Goal: Information Seeking & Learning: Check status

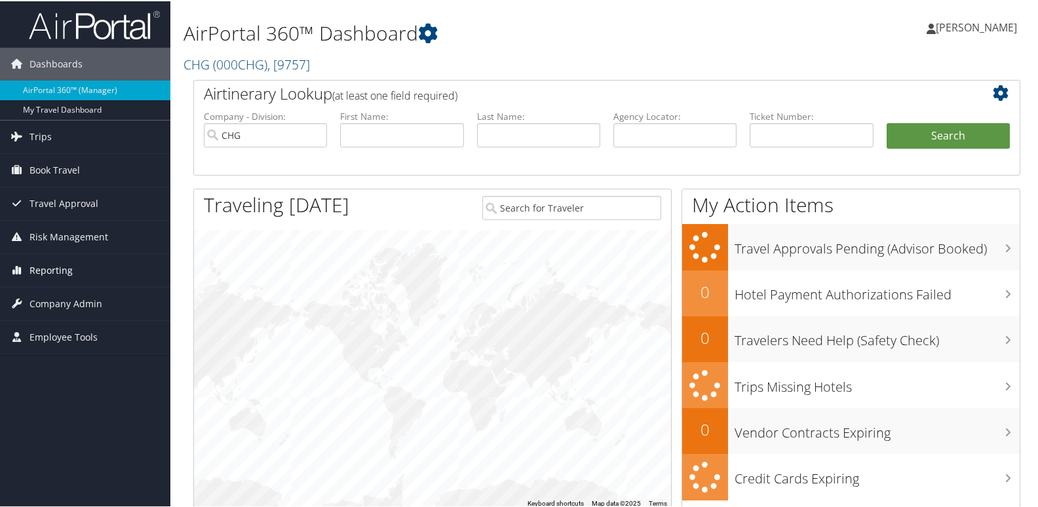
click at [92, 276] on link "Reporting" at bounding box center [85, 269] width 170 height 33
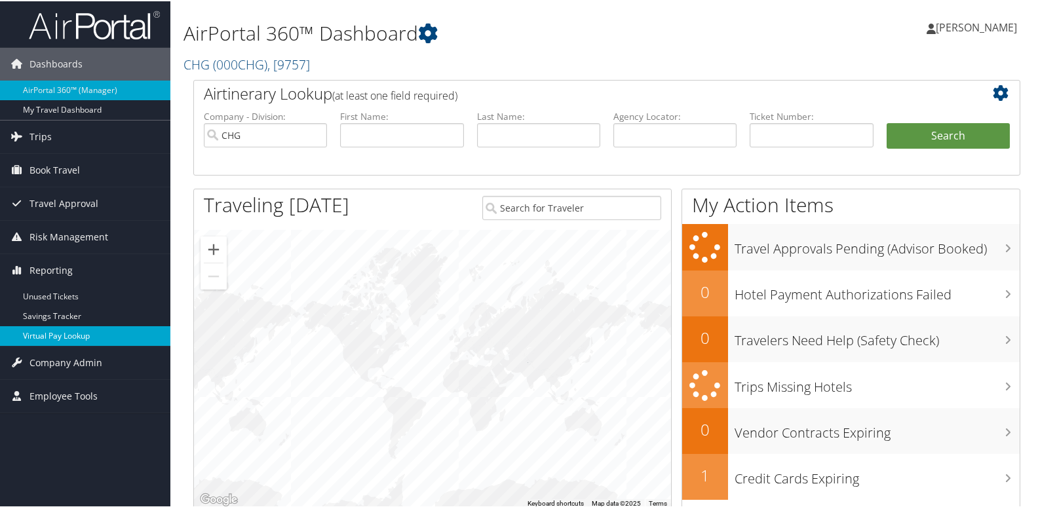
click at [88, 330] on link "Virtual Pay Lookup" at bounding box center [85, 335] width 170 height 20
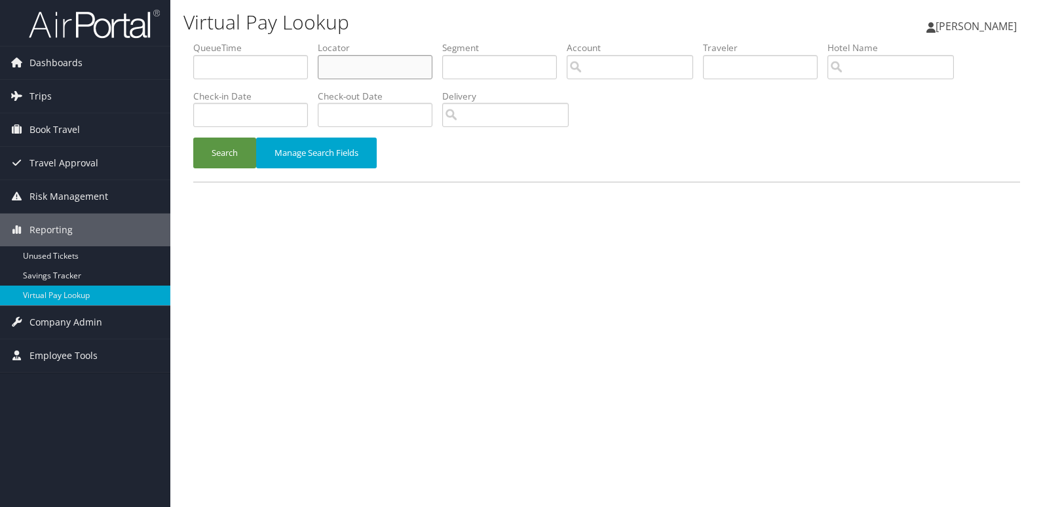
drag, startPoint x: 434, startPoint y: 68, endPoint x: 393, endPoint y: 104, distance: 53.9
click at [432, 69] on input "text" at bounding box center [375, 67] width 115 height 24
paste input "IUTKHR"
type input "IUTKHR"
click at [229, 156] on button "Search" at bounding box center [224, 153] width 63 height 31
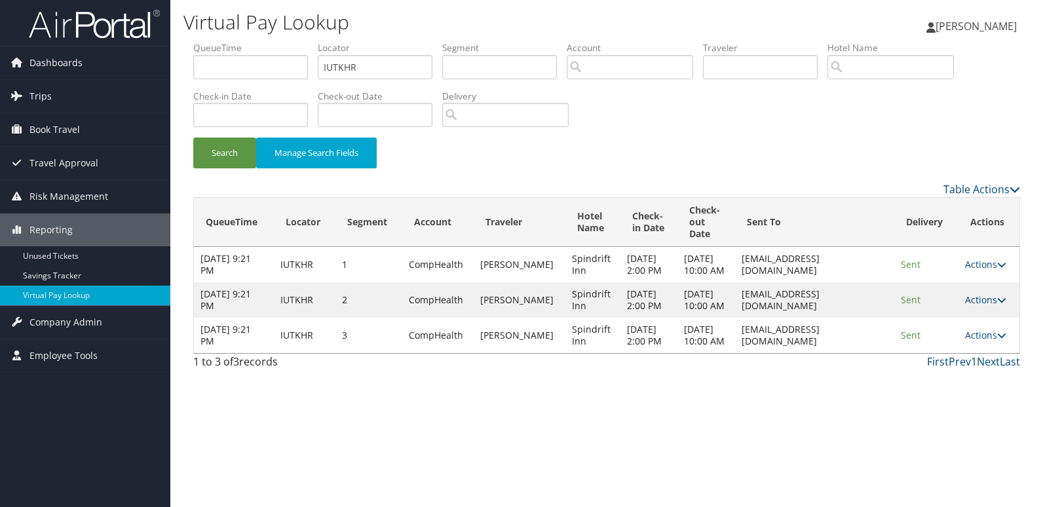
click at [989, 353] on td "Actions Resend Logs View Itinerary" at bounding box center [988, 335] width 61 height 35
drag, startPoint x: 985, startPoint y: 369, endPoint x: 983, endPoint y: 390, distance: 21.7
click at [989, 341] on link "Actions" at bounding box center [985, 335] width 41 height 12
click at [962, 411] on link "Logs" at bounding box center [962, 406] width 83 height 22
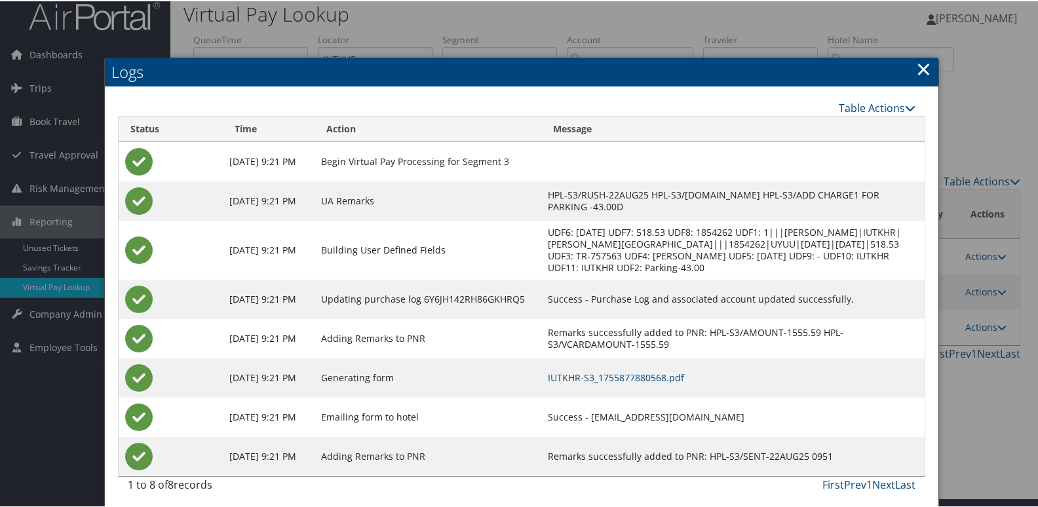
scroll to position [14, 0]
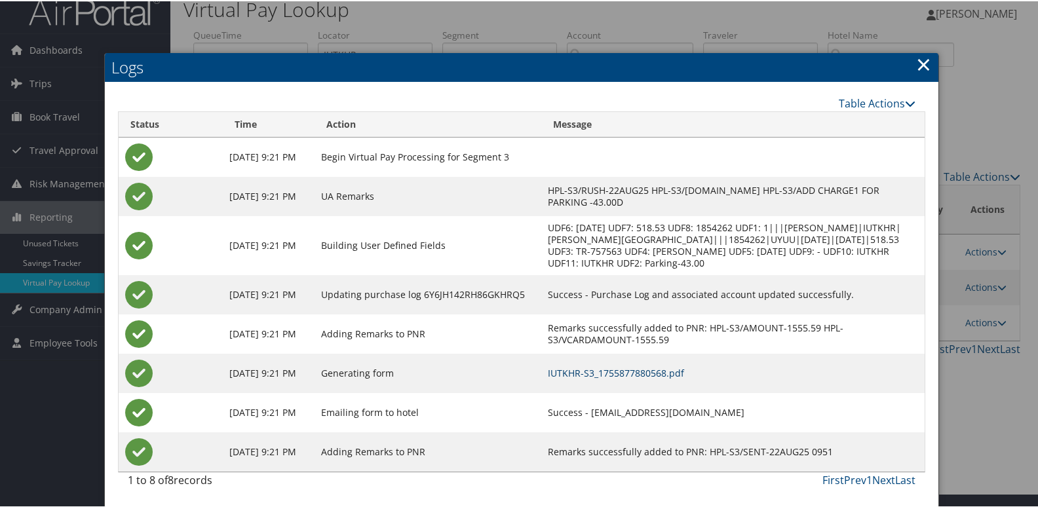
click at [652, 369] on link "IUTKHR-S3_1755877880568.pdf" at bounding box center [616, 372] width 136 height 12
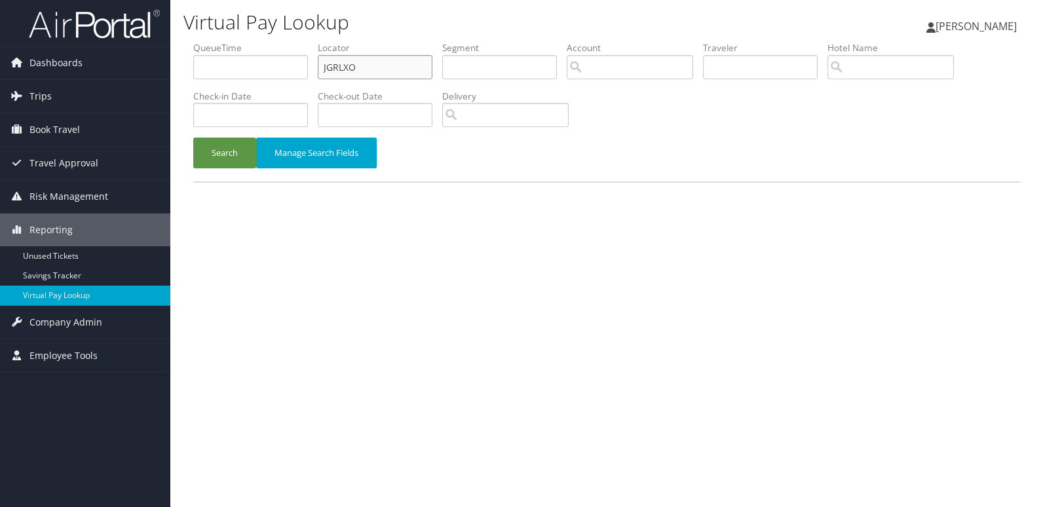
drag, startPoint x: 392, startPoint y: 65, endPoint x: 195, endPoint y: 90, distance: 198.8
click at [206, 41] on ul "QueueTime Locator JGRLXO Segment Account Traveler Hotel Name Check-in Date Chec…" at bounding box center [606, 41] width 827 height 0
paste input "LIDRHQ"
type input "LIDRHQ"
click at [215, 168] on div "Search Manage Search Fields" at bounding box center [606, 160] width 846 height 44
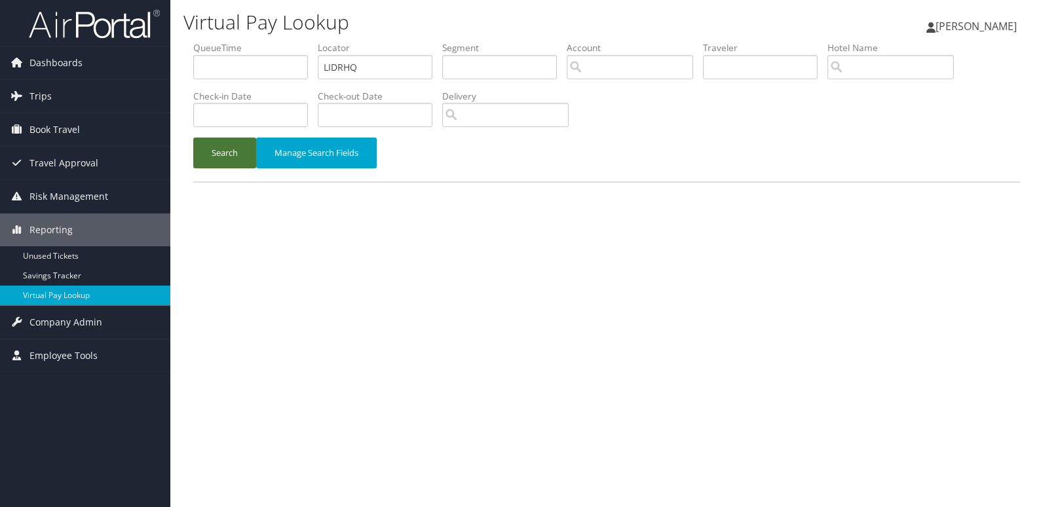
click at [231, 150] on button "Search" at bounding box center [224, 153] width 63 height 31
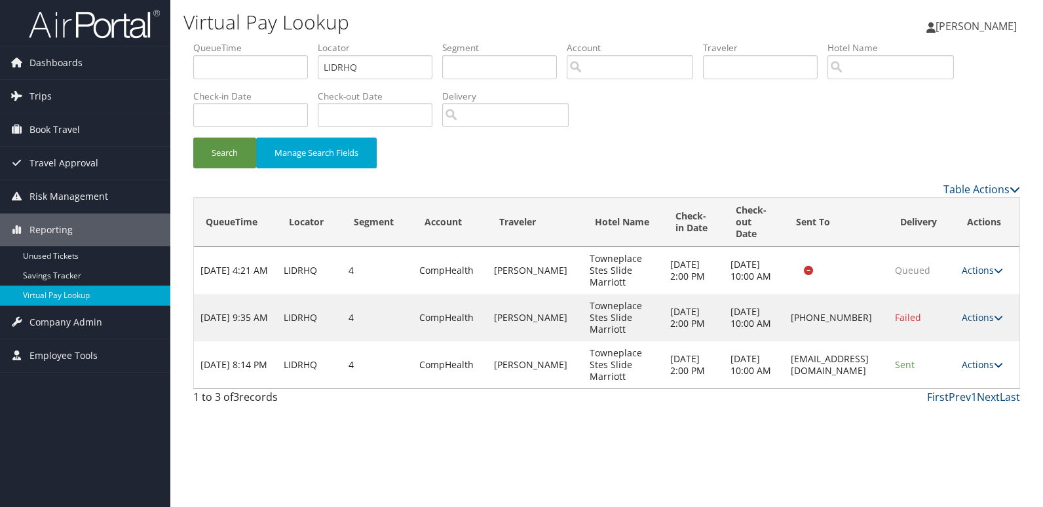
click at [967, 367] on link "Actions" at bounding box center [982, 364] width 41 height 12
click at [974, 393] on link "Resend" at bounding box center [959, 384] width 83 height 22
click at [987, 364] on link "Actions" at bounding box center [982, 364] width 41 height 12
click at [968, 400] on link "Logs" at bounding box center [959, 406] width 83 height 22
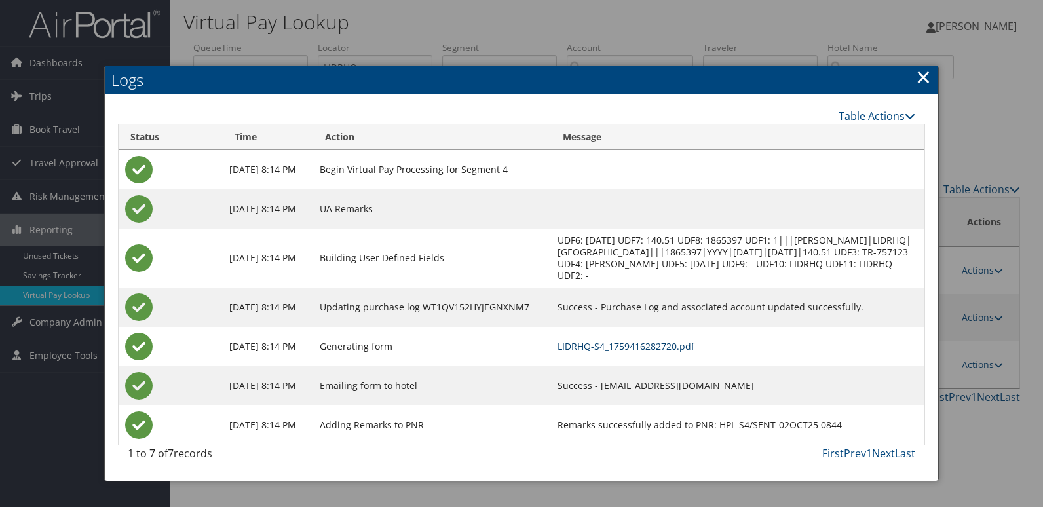
click at [694, 347] on link "LIDRHQ-S4_1759416282720.pdf" at bounding box center [626, 346] width 137 height 12
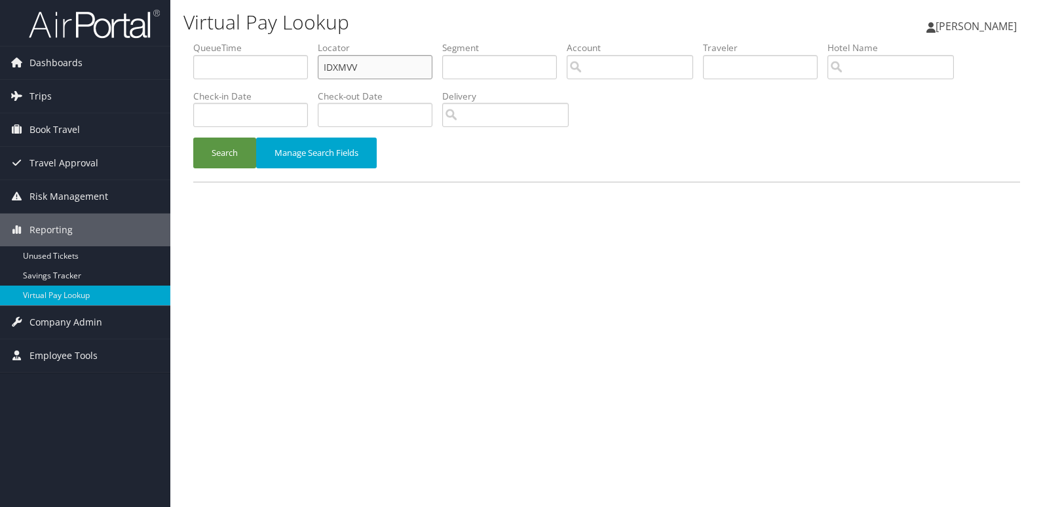
click at [406, 78] on input "IDXMVV" at bounding box center [375, 67] width 115 height 24
paste input "MCCWAC"
type input "MCCWAC"
click at [223, 149] on button "Search" at bounding box center [224, 153] width 63 height 31
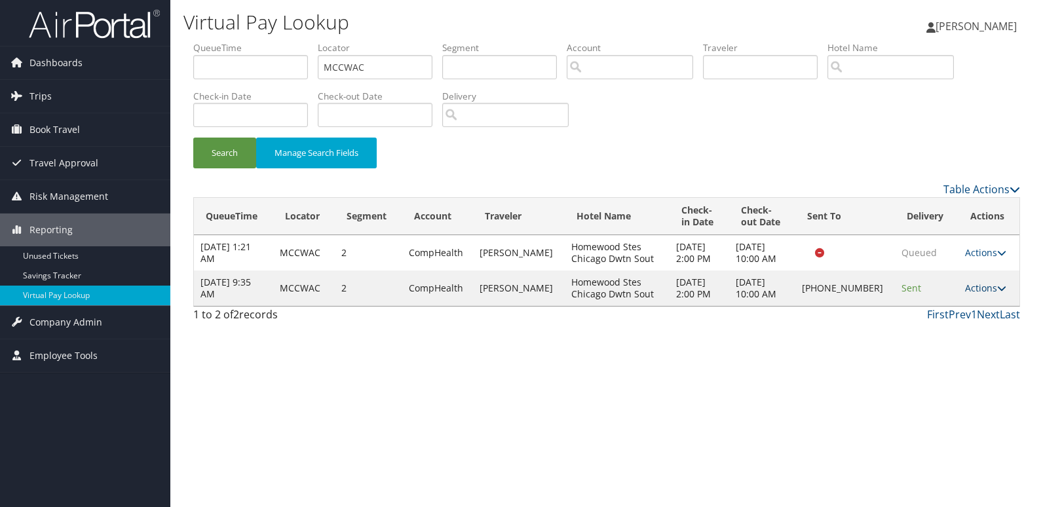
click at [972, 288] on link "Actions" at bounding box center [985, 288] width 41 height 12
click at [968, 328] on link "Logs" at bounding box center [942, 329] width 112 height 22
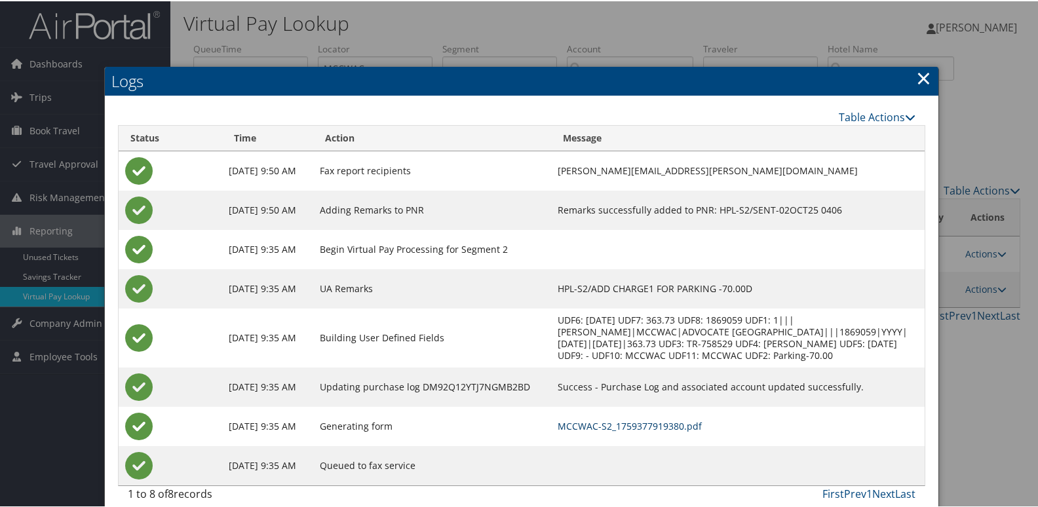
click at [680, 429] on link "MCCWAC-S2_1759377919380.pdf" at bounding box center [630, 425] width 144 height 12
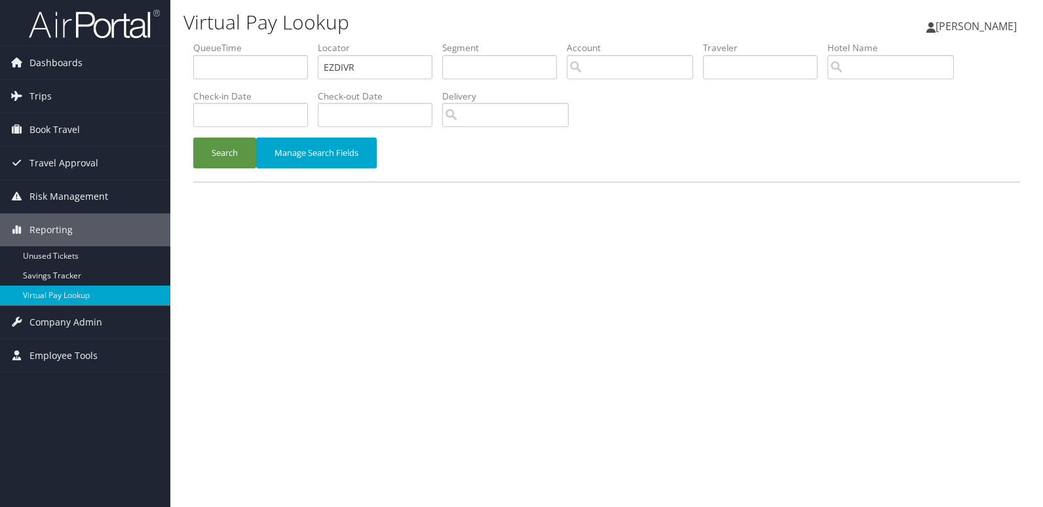
click at [387, 73] on input "EZDIVR" at bounding box center [375, 67] width 115 height 24
type input "LNCVSZ"
click at [203, 164] on button "Search" at bounding box center [224, 153] width 63 height 31
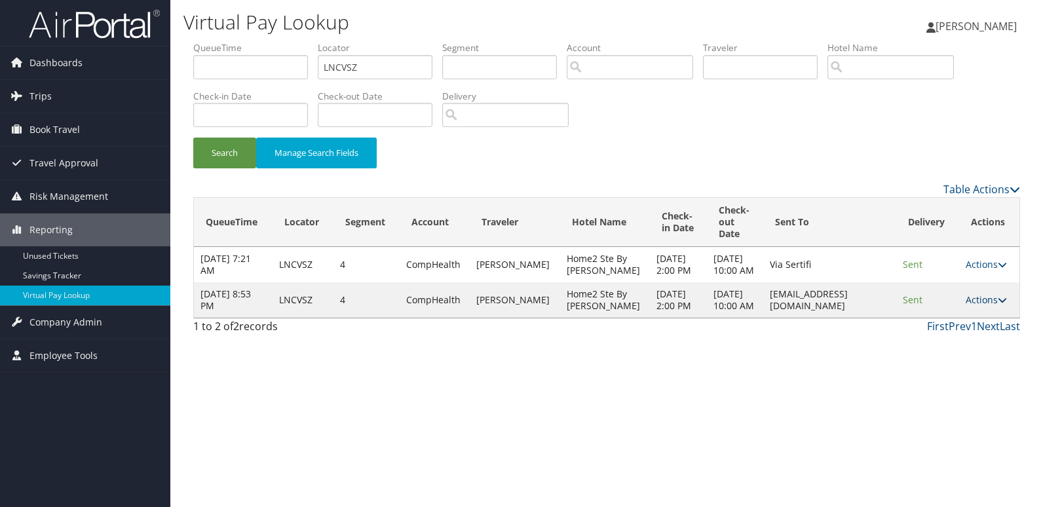
click at [987, 306] on link "Actions" at bounding box center [986, 299] width 41 height 12
drag, startPoint x: 989, startPoint y: 333, endPoint x: 968, endPoint y: 380, distance: 51.6
click at [968, 380] on link "Logs" at bounding box center [960, 377] width 83 height 22
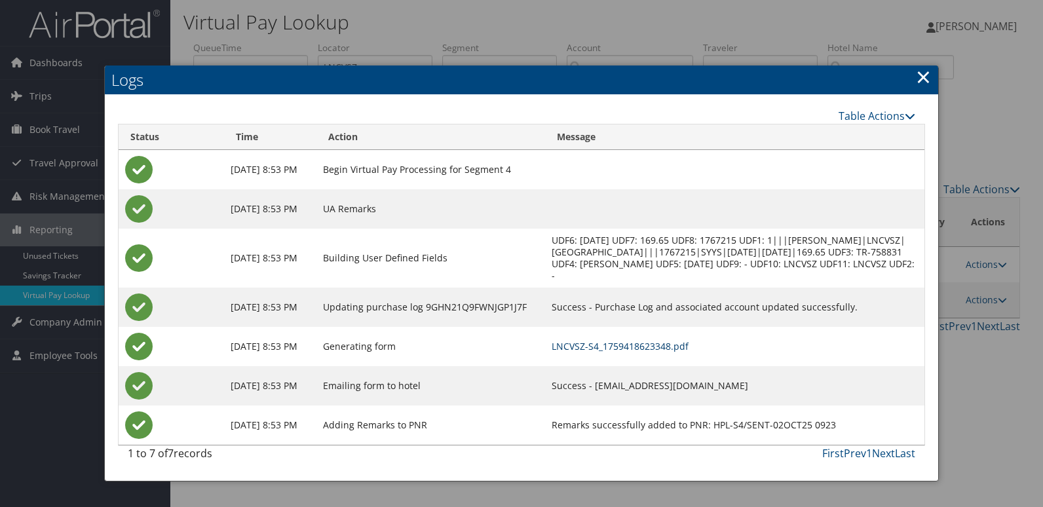
click at [689, 352] on link "LNCVSZ-S4_1759418623348.pdf" at bounding box center [620, 346] width 137 height 12
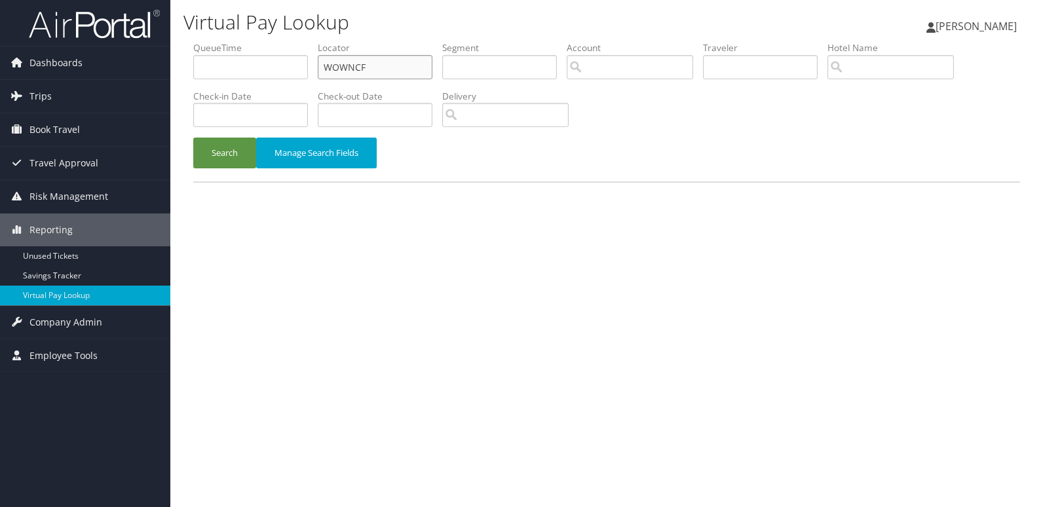
click at [373, 73] on input "WOWNCF" at bounding box center [375, 67] width 115 height 24
click at [409, 58] on input "WOWNCF" at bounding box center [375, 67] width 115 height 24
paste input "HEJPDH"
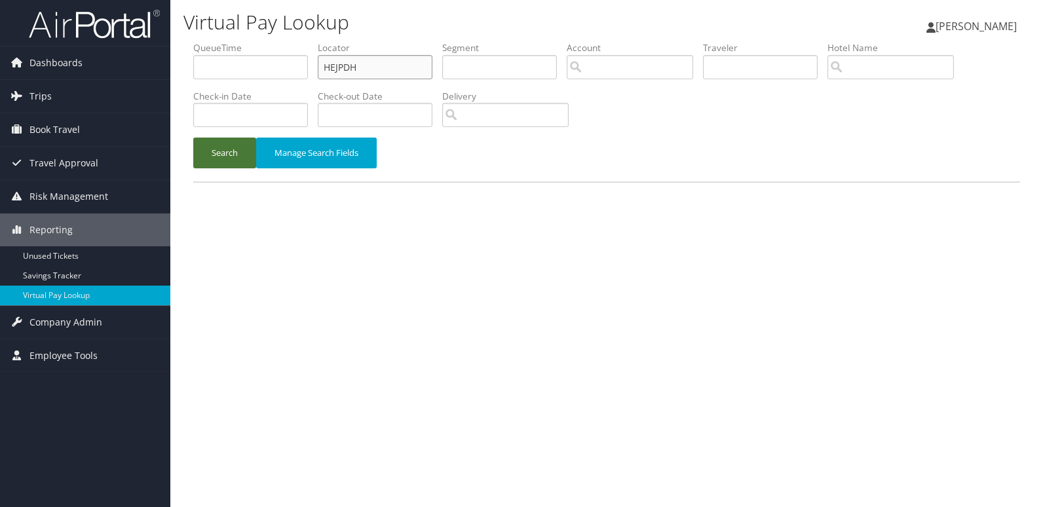
type input "HEJPDH"
click at [237, 157] on button "Search" at bounding box center [224, 153] width 63 height 31
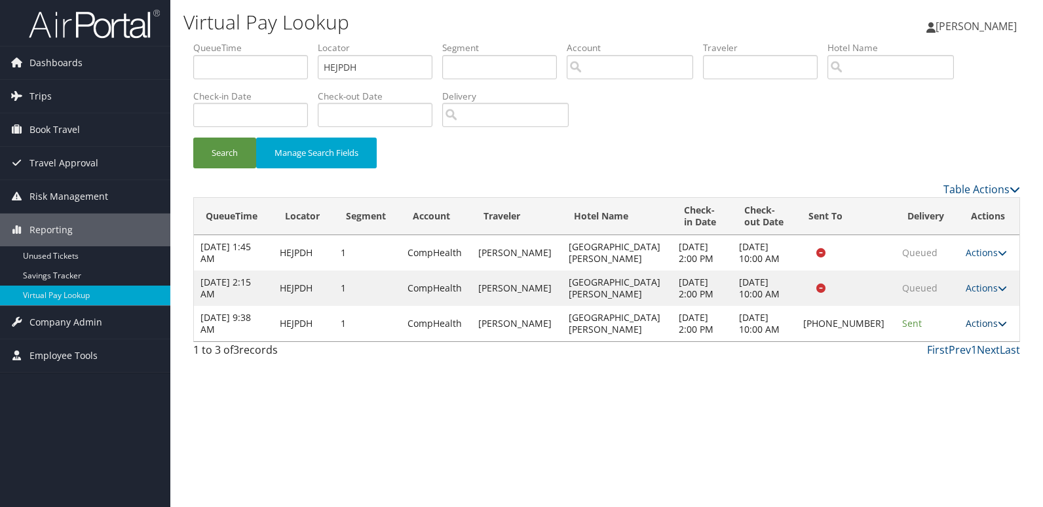
click at [971, 324] on link "Actions" at bounding box center [986, 323] width 41 height 12
click at [965, 365] on link "Logs" at bounding box center [941, 365] width 112 height 22
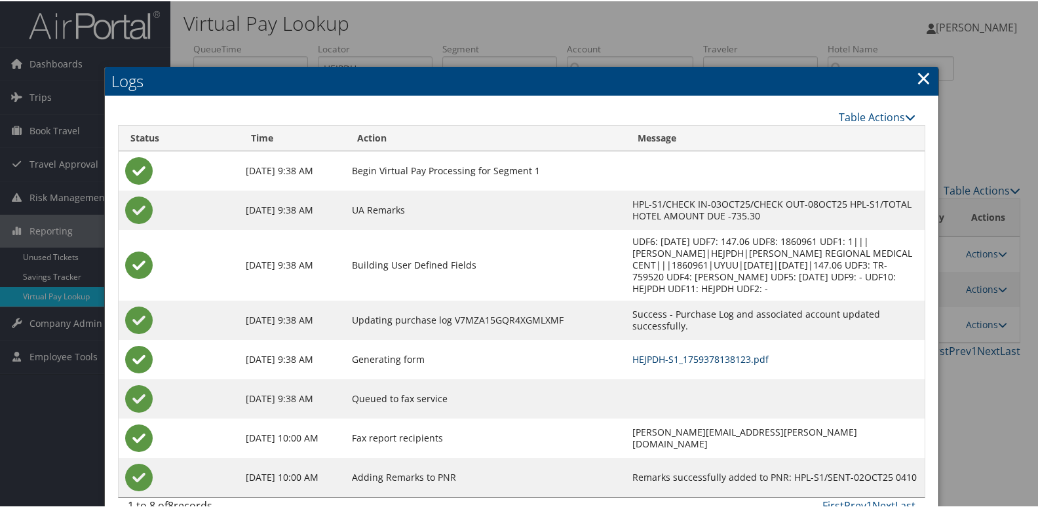
click at [692, 352] on link "HEJPDH-S1_1759378138123.pdf" at bounding box center [700, 358] width 136 height 12
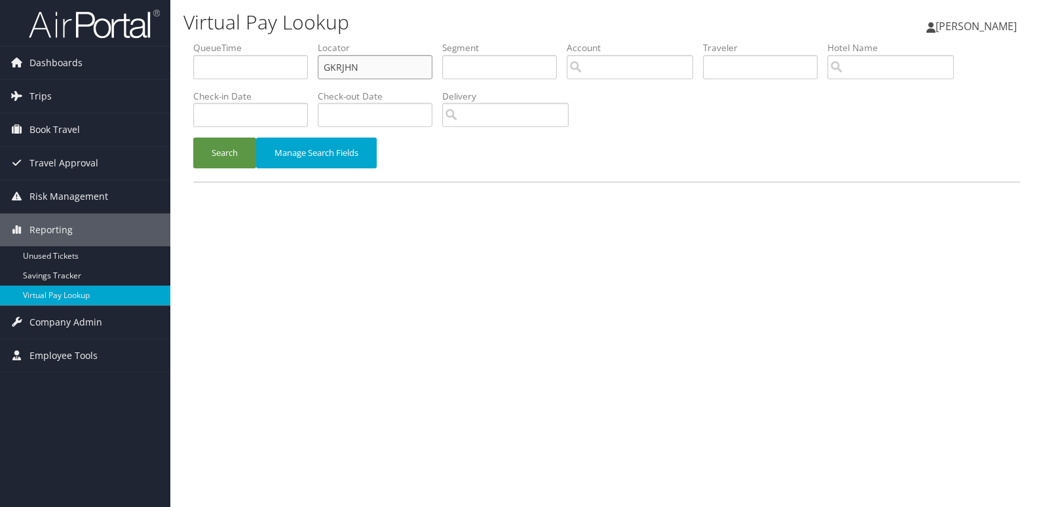
click at [413, 68] on input "GKRJHN" at bounding box center [375, 67] width 115 height 24
paste input "HJTKZK"
type input "HJTKZK"
click at [209, 149] on button "Search" at bounding box center [224, 153] width 63 height 31
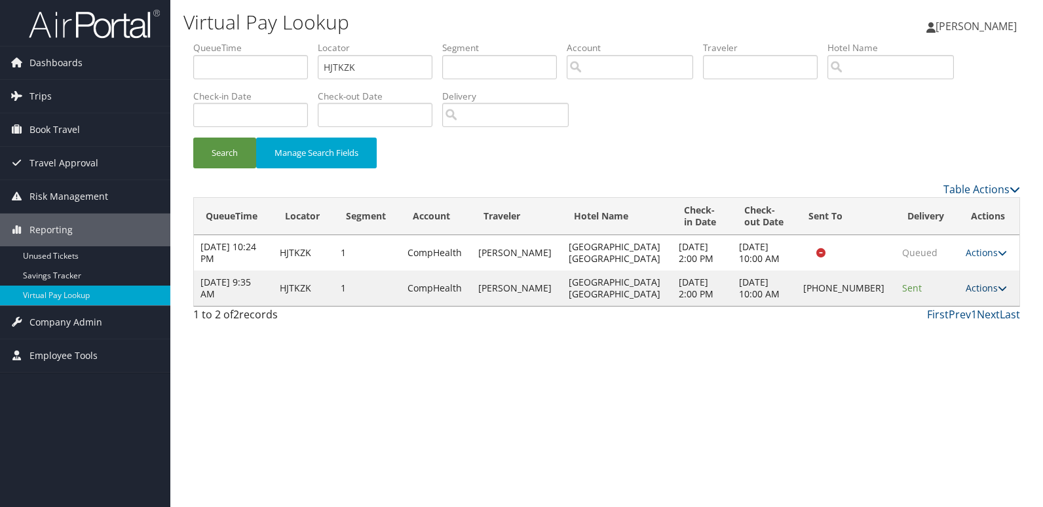
click at [966, 291] on link "Actions" at bounding box center [986, 288] width 41 height 12
click at [973, 331] on link "Logs" at bounding box center [940, 329] width 112 height 22
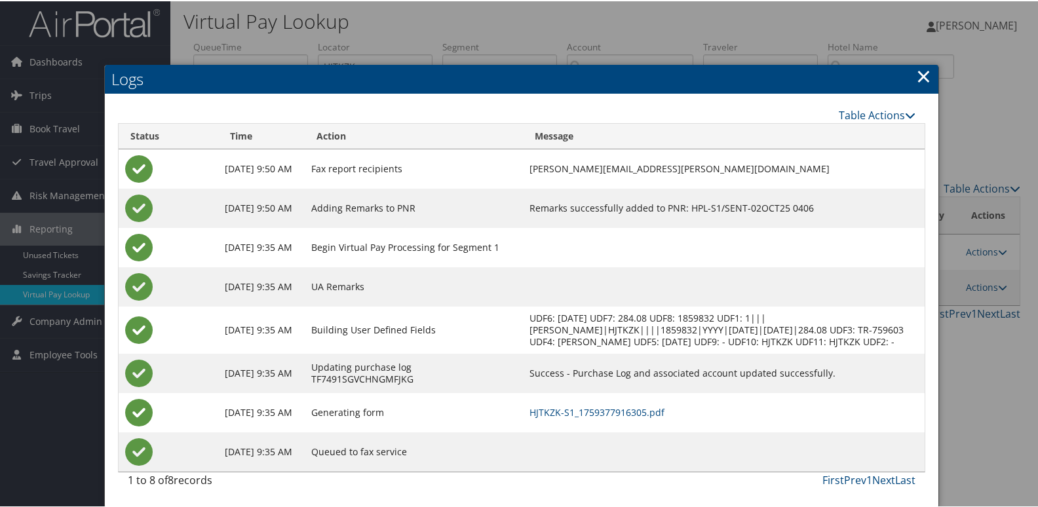
scroll to position [14, 0]
click at [653, 411] on link "HJTKZK-S1_1759377916305.pdf" at bounding box center [596, 411] width 135 height 12
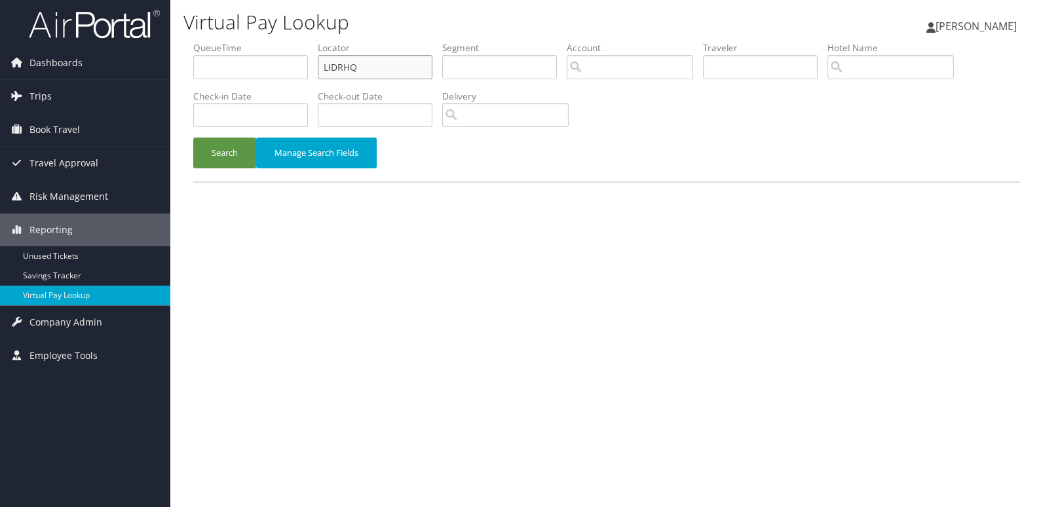
click at [398, 68] on input "LIDRHQ" at bounding box center [375, 67] width 115 height 24
paste input "HOXELD"
type input "HOXELD"
click at [231, 166] on button "Search" at bounding box center [224, 153] width 63 height 31
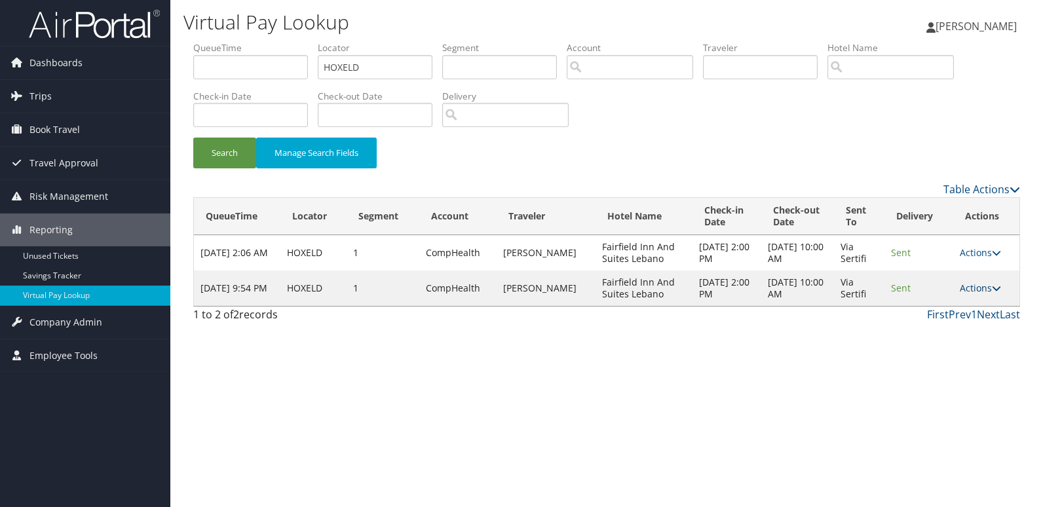
click at [970, 288] on link "Actions" at bounding box center [980, 288] width 41 height 12
click at [956, 322] on link "Logs" at bounding box center [956, 329] width 83 height 22
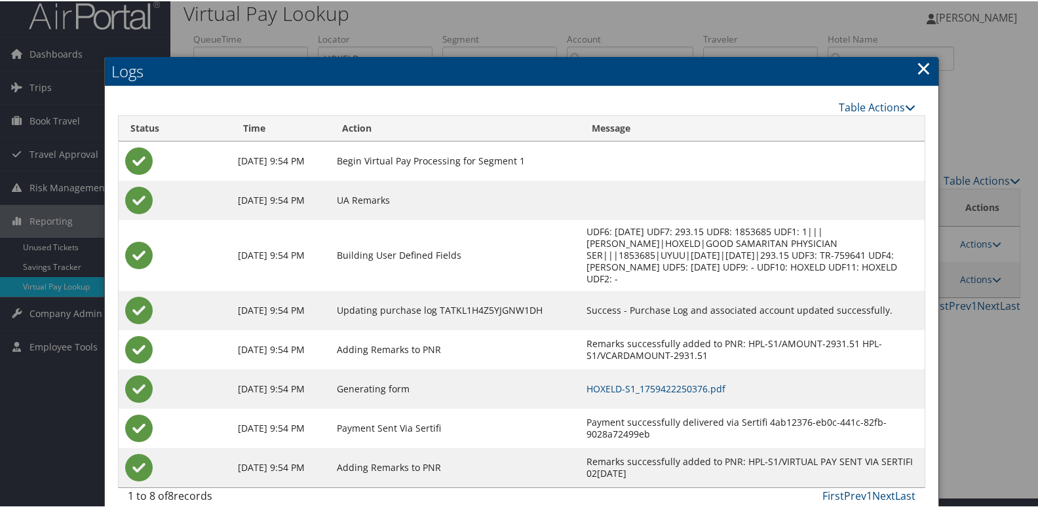
scroll to position [26, 0]
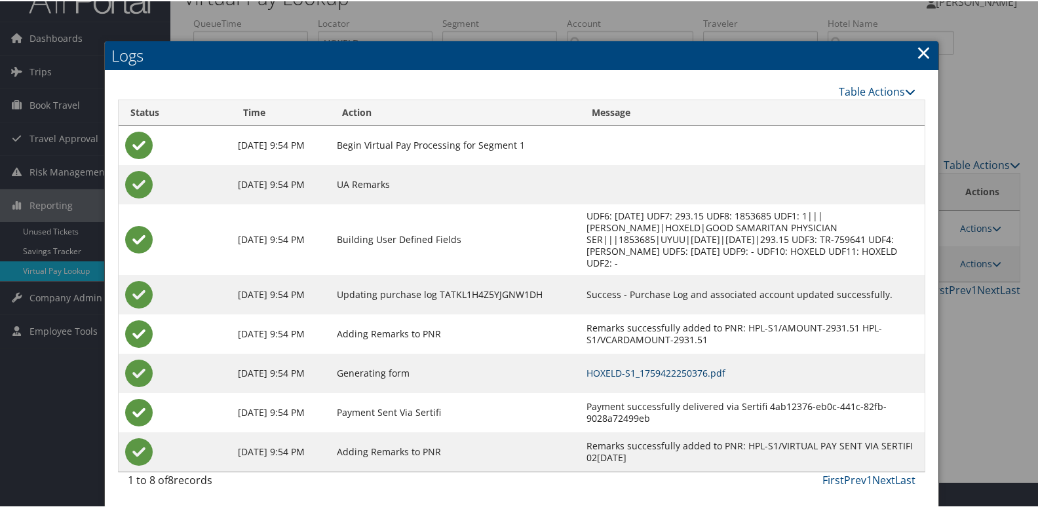
click at [719, 371] on link "HOXELD-S1_1759422250376.pdf" at bounding box center [655, 372] width 139 height 12
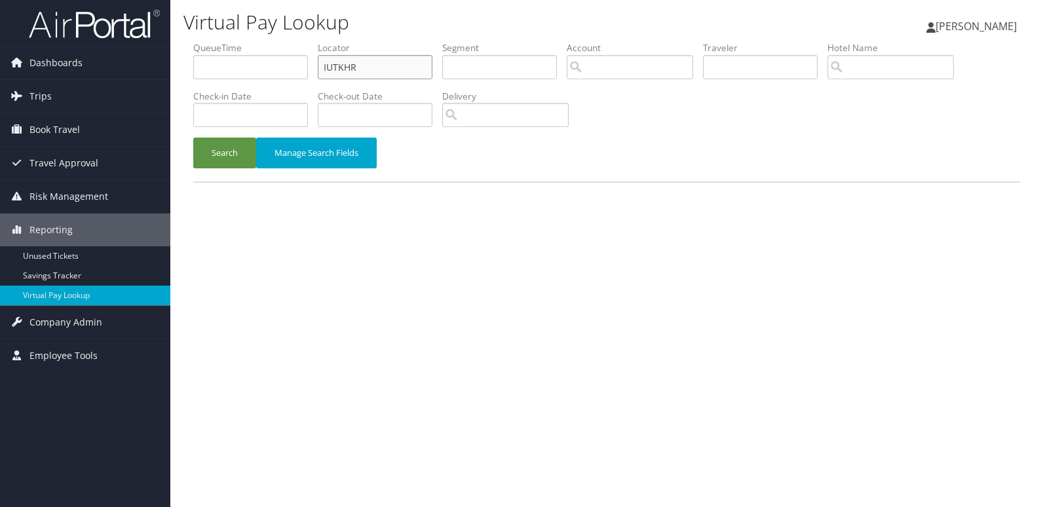
click at [383, 75] on input "IUTKHR" at bounding box center [375, 67] width 115 height 24
paste input "FXTYW"
type input "IFXTYW"
click at [231, 149] on button "Search" at bounding box center [224, 153] width 63 height 31
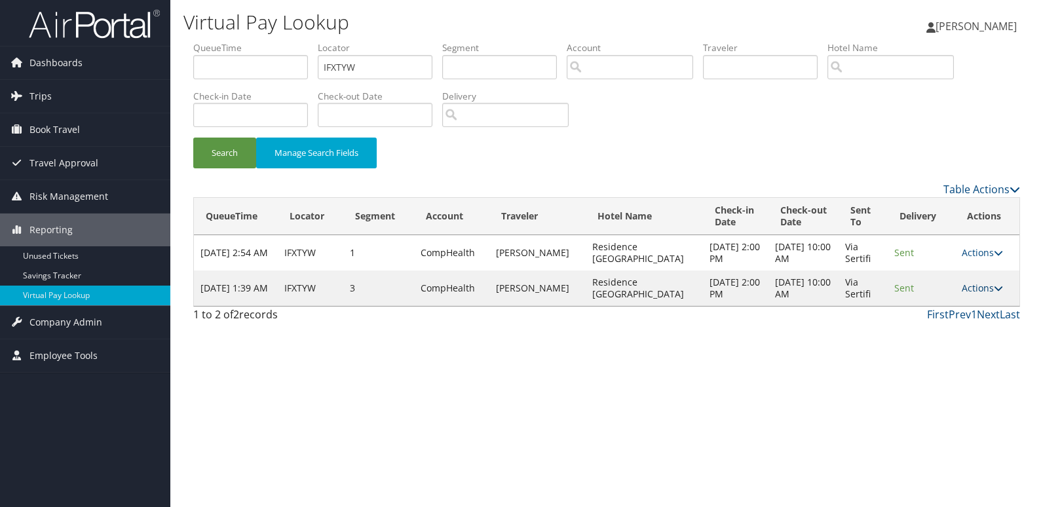
click at [966, 285] on link "Actions" at bounding box center [982, 288] width 41 height 12
click at [941, 333] on link "Logs" at bounding box center [956, 329] width 83 height 22
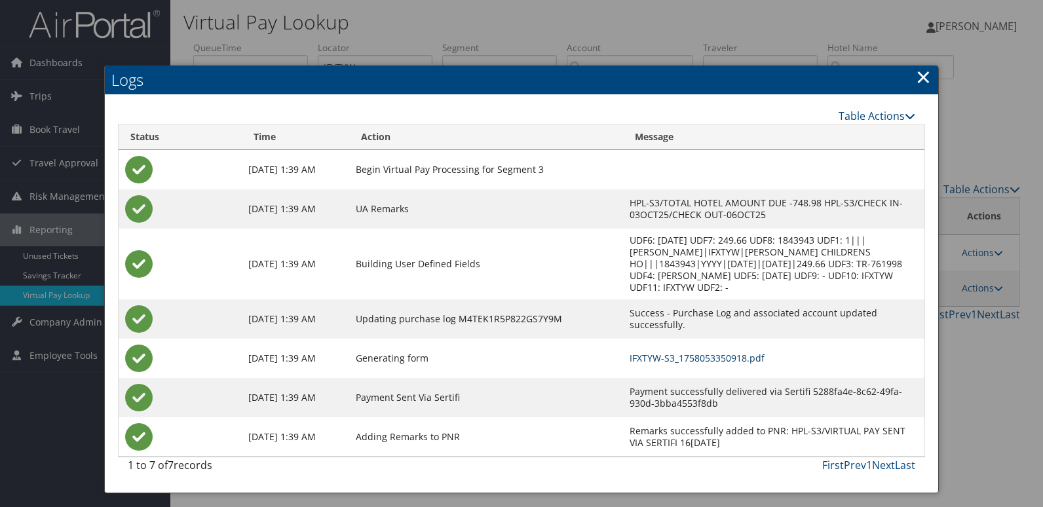
click at [696, 364] on link "IFXTYW-S3_1758053350918.pdf" at bounding box center [697, 358] width 135 height 12
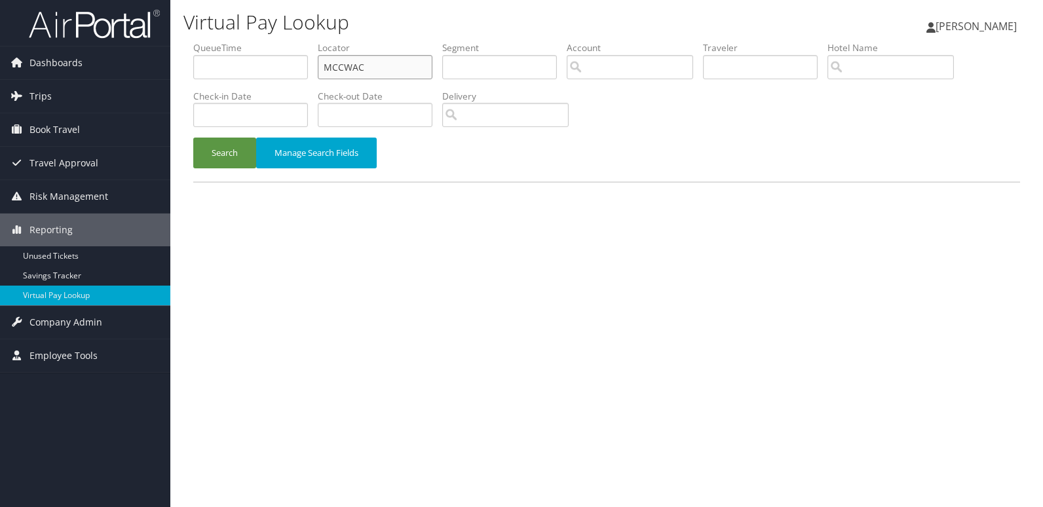
click at [392, 69] on input "MCCWAC" at bounding box center [375, 67] width 115 height 24
paste input "JQKJNV"
type input "JQKJNV"
click at [219, 161] on button "Search" at bounding box center [224, 153] width 63 height 31
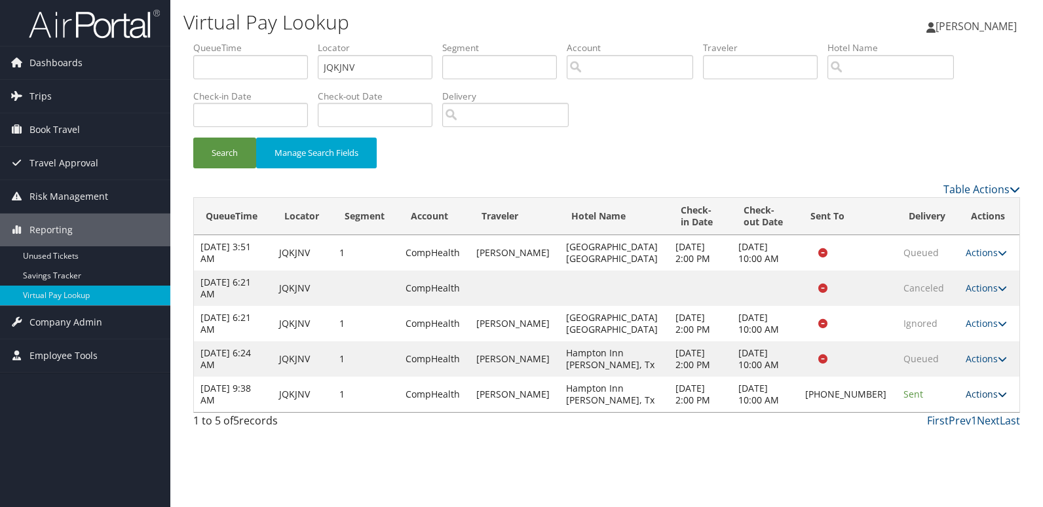
click at [974, 392] on link "Actions" at bounding box center [986, 394] width 41 height 12
click at [952, 425] on link "Logs" at bounding box center [941, 436] width 112 height 22
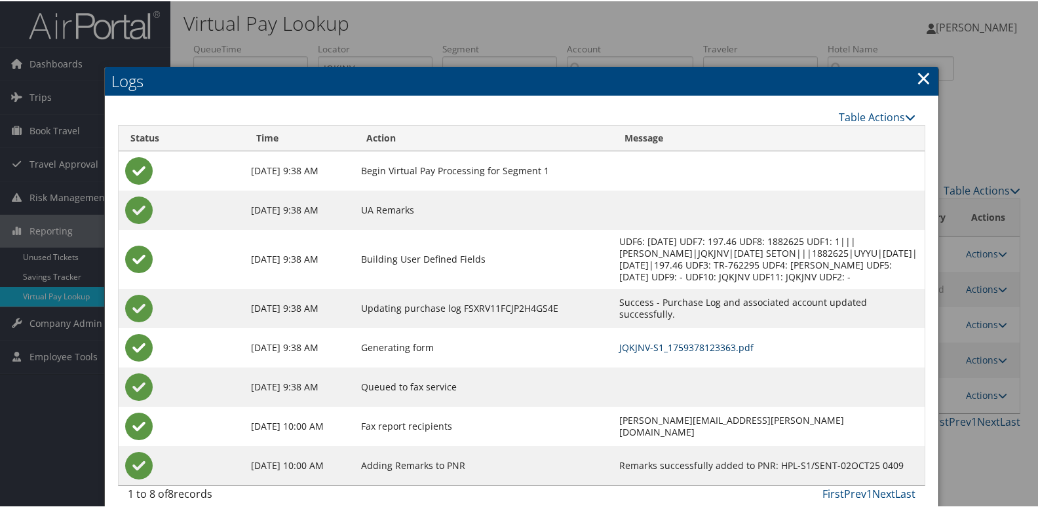
click at [683, 350] on link "JQKJNV-S1_1759378123363.pdf" at bounding box center [686, 346] width 134 height 12
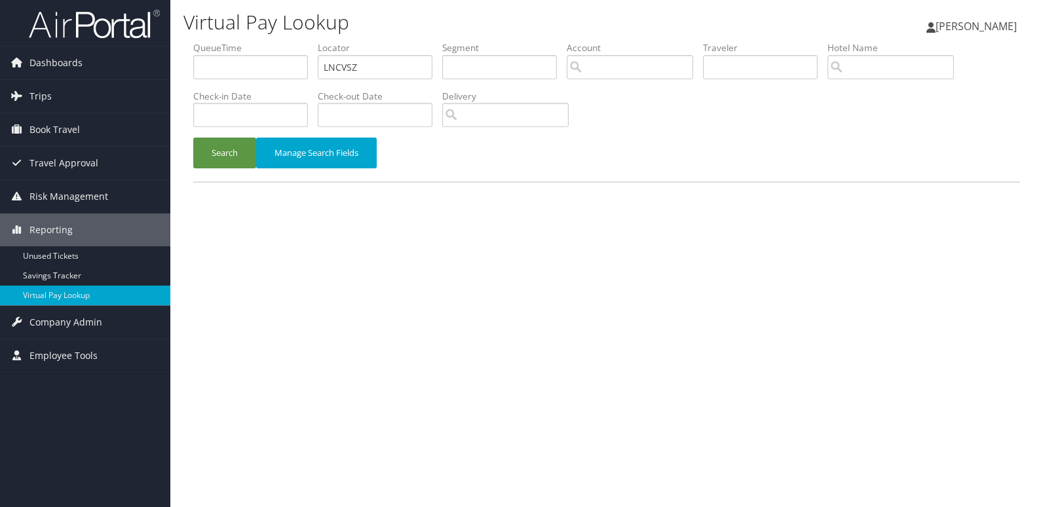
click at [406, 71] on input "LNCVSZ" at bounding box center [375, 67] width 115 height 24
type input "OGAUQK"
click at [231, 149] on button "Search" at bounding box center [224, 153] width 63 height 31
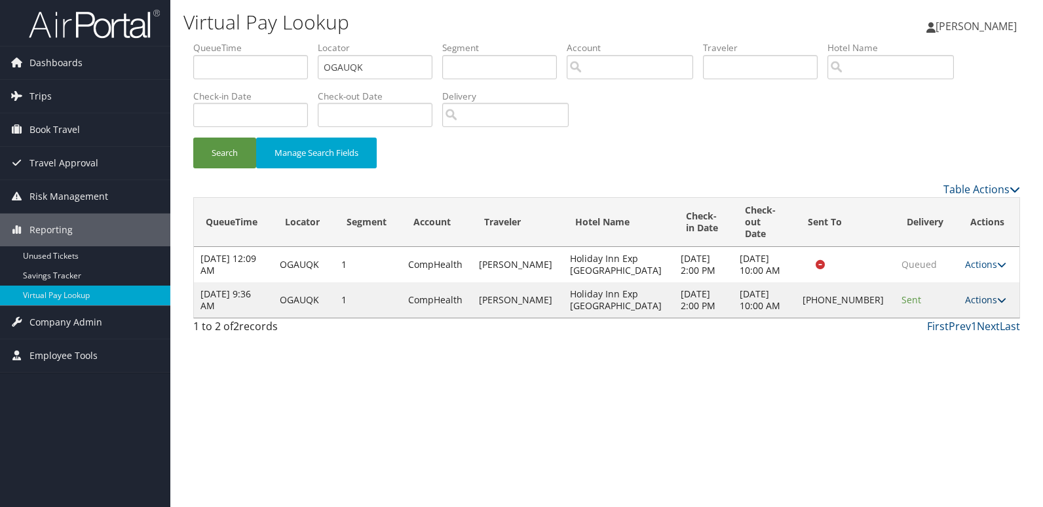
click at [976, 293] on link "Actions" at bounding box center [985, 299] width 41 height 12
drag, startPoint x: 976, startPoint y: 292, endPoint x: 960, endPoint y: 335, distance: 45.6
click at [960, 335] on link "Logs" at bounding box center [940, 329] width 112 height 22
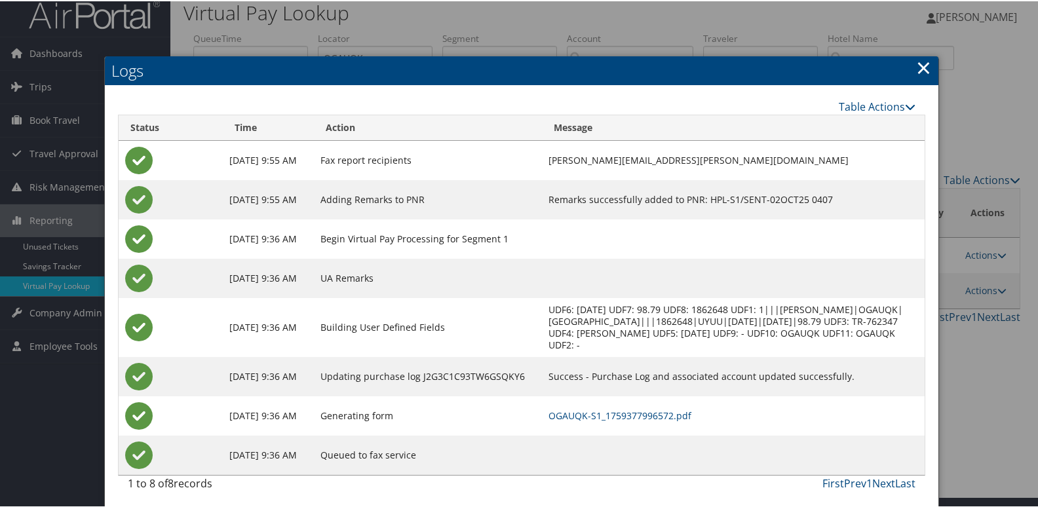
scroll to position [14, 0]
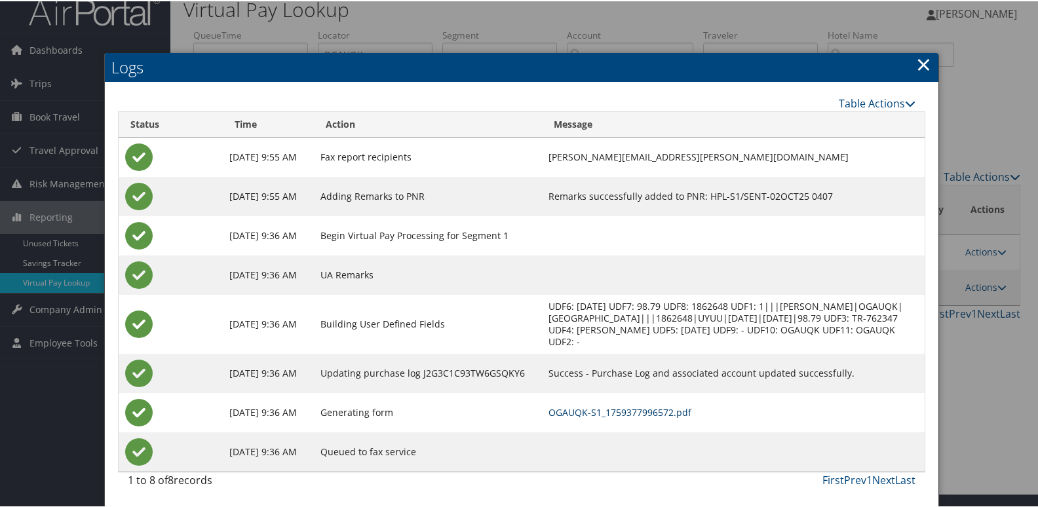
click at [643, 414] on link "OGAUQK-S1_1759377996572.pdf" at bounding box center [619, 411] width 143 height 12
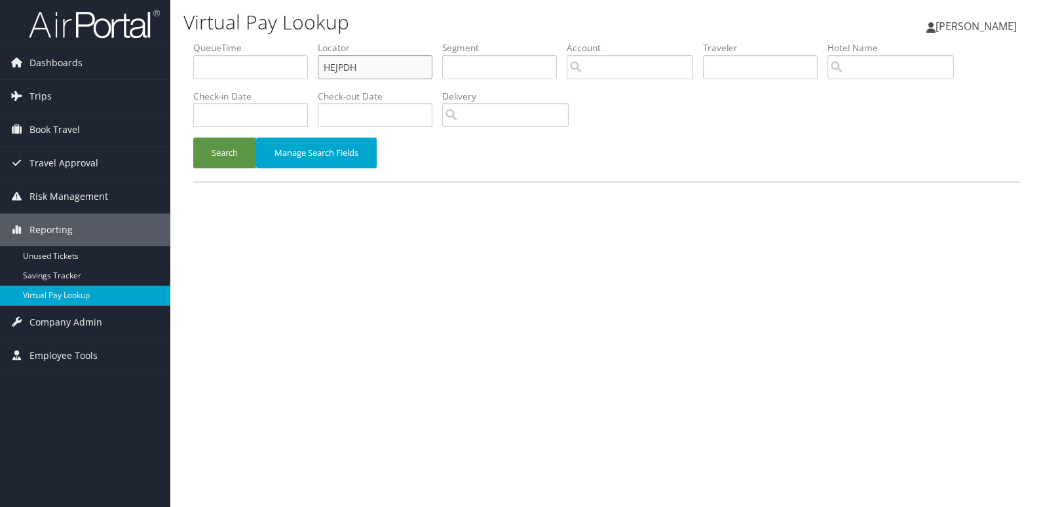
click at [381, 71] on input "HEJPDH" at bounding box center [375, 67] width 115 height 24
paste input "OJTMTX"
click at [381, 71] on input "HEJPDH" at bounding box center [375, 67] width 115 height 24
type input "OJTMTX"
drag, startPoint x: 227, startPoint y: 153, endPoint x: 805, endPoint y: 17, distance: 594.3
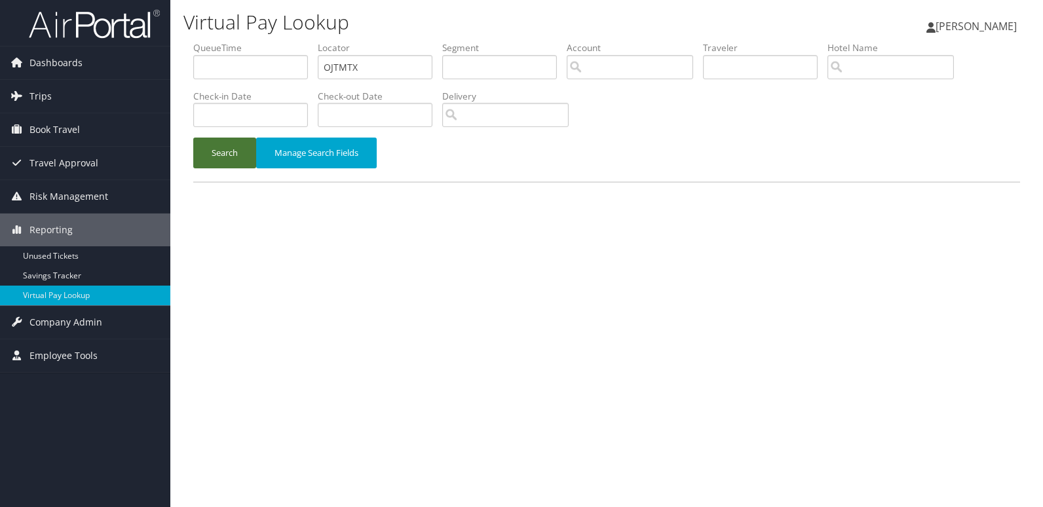
click at [249, 157] on button "Search" at bounding box center [224, 153] width 63 height 31
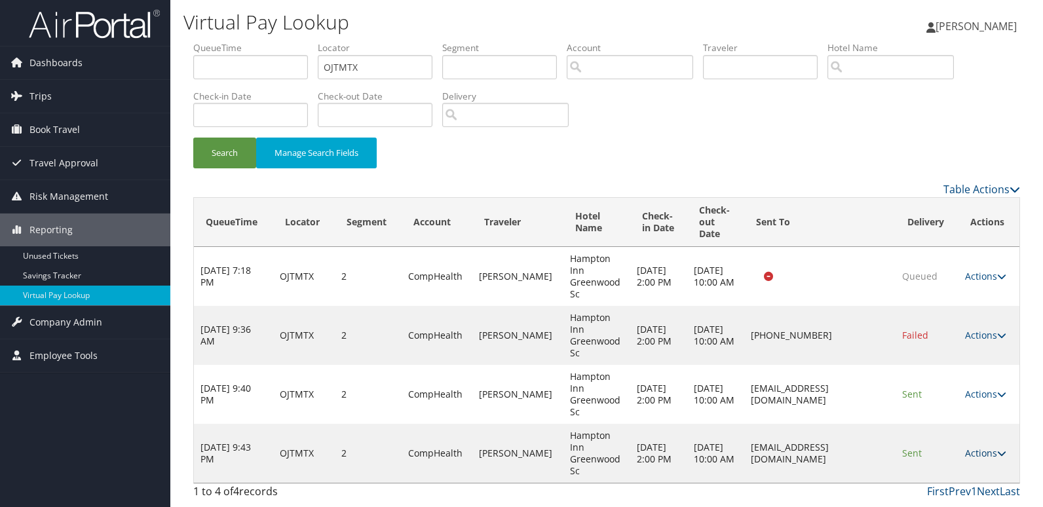
click at [973, 449] on link "Actions" at bounding box center [985, 453] width 41 height 12
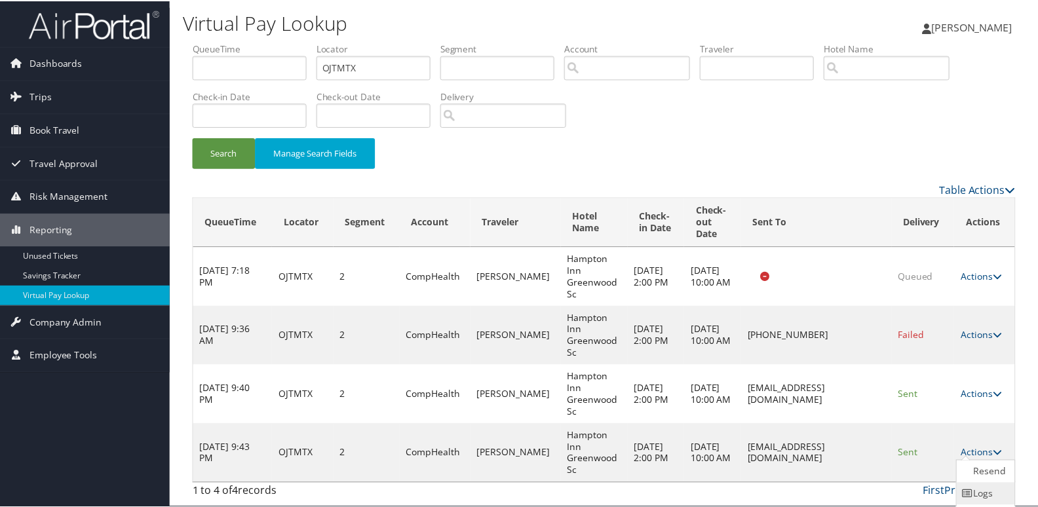
scroll to position [45, 0]
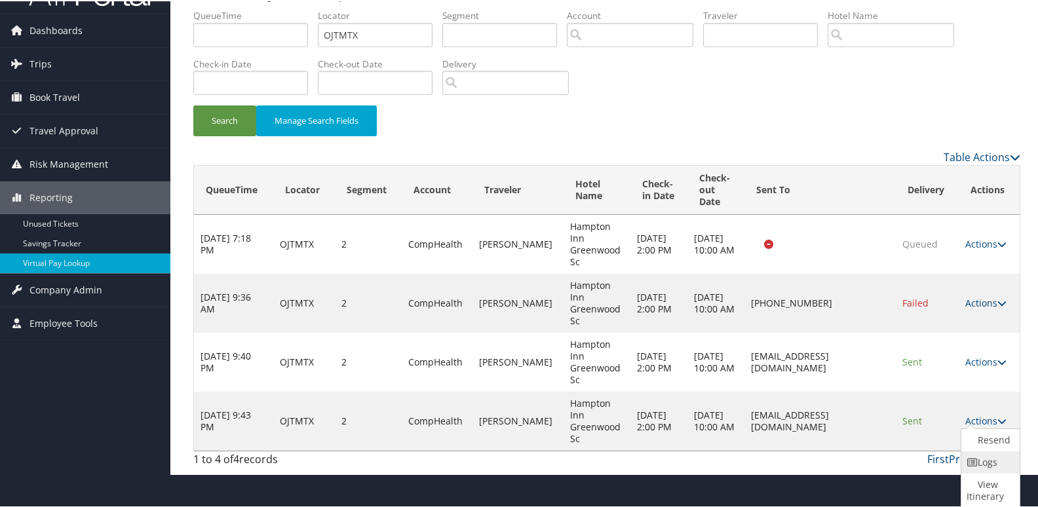
click at [968, 460] on icon at bounding box center [972, 461] width 12 height 9
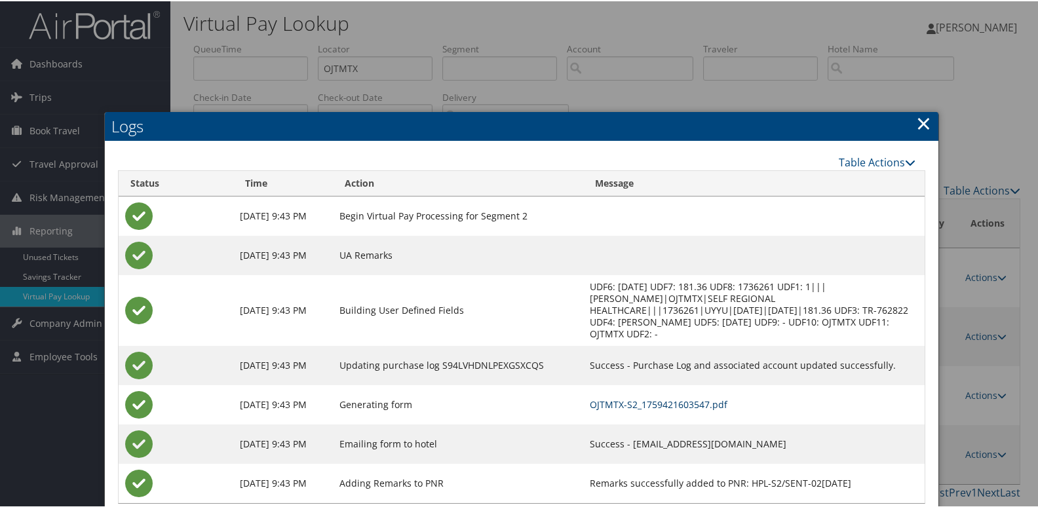
click at [660, 397] on link "OJTMTX-S2_1759421603547.pdf" at bounding box center [659, 403] width 138 height 12
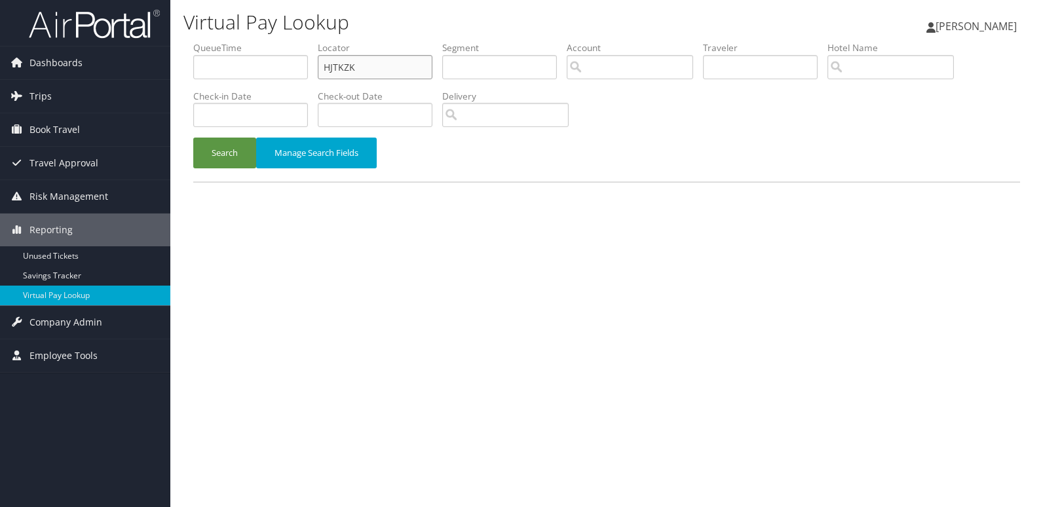
click at [388, 69] on input "HJTKZK" at bounding box center [375, 67] width 115 height 24
paste input "SGKRQC"
type input "SGKRQC"
click at [225, 154] on button "Search" at bounding box center [224, 153] width 63 height 31
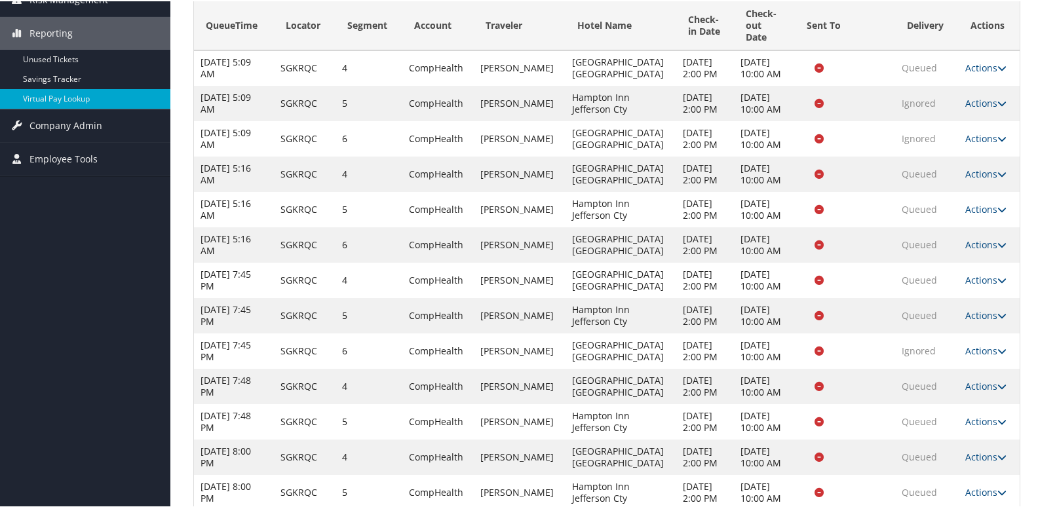
scroll to position [352, 0]
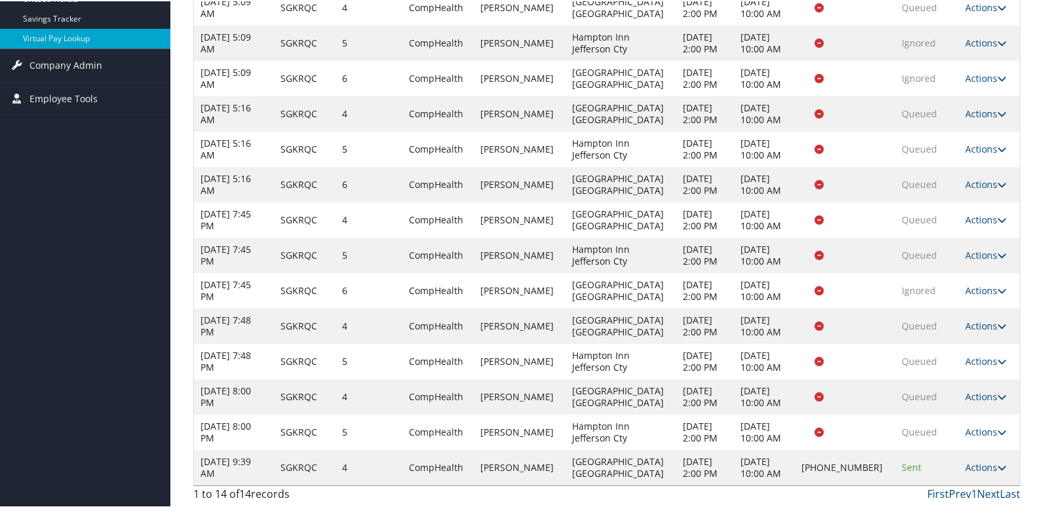
click at [970, 464] on link "Actions" at bounding box center [985, 466] width 41 height 12
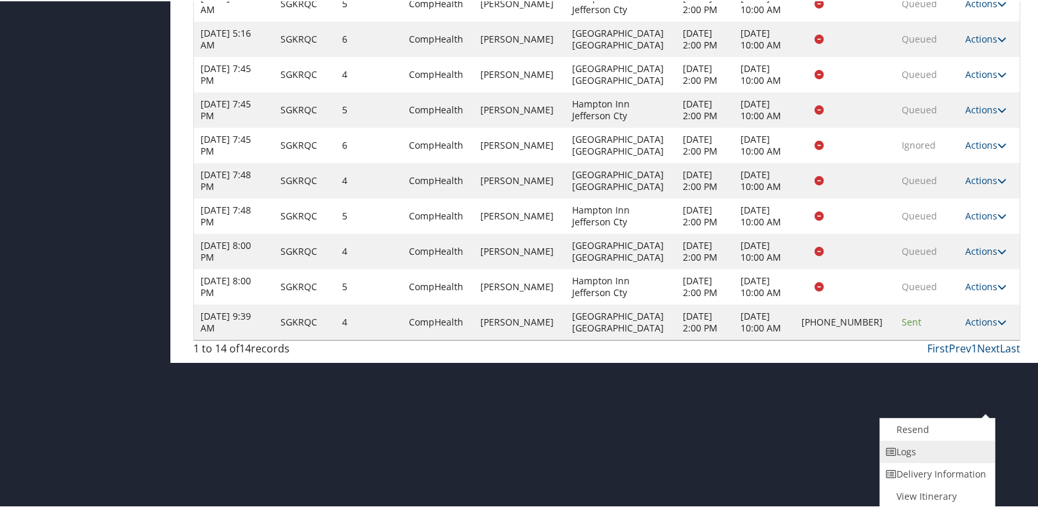
click at [946, 456] on link "Logs" at bounding box center [936, 451] width 112 height 22
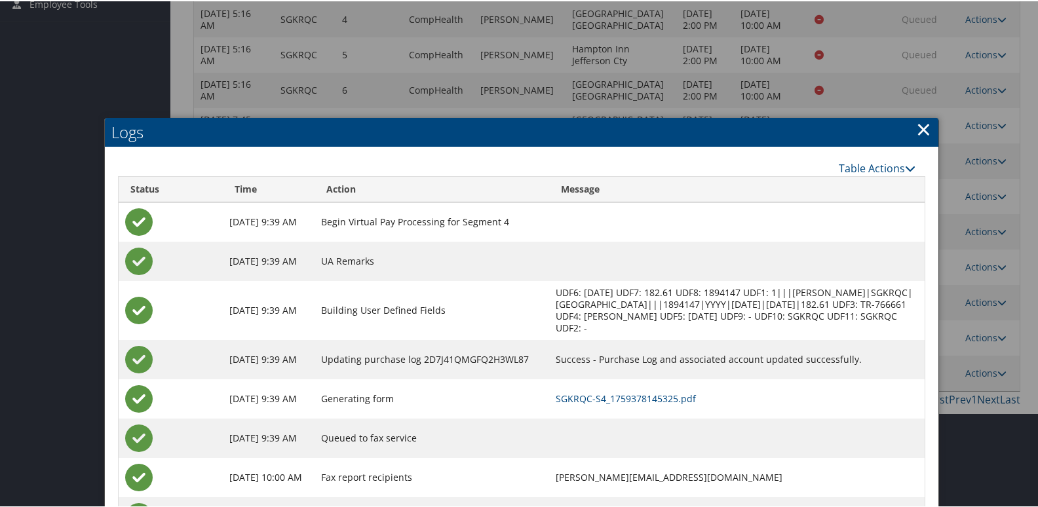
scroll to position [429, 0]
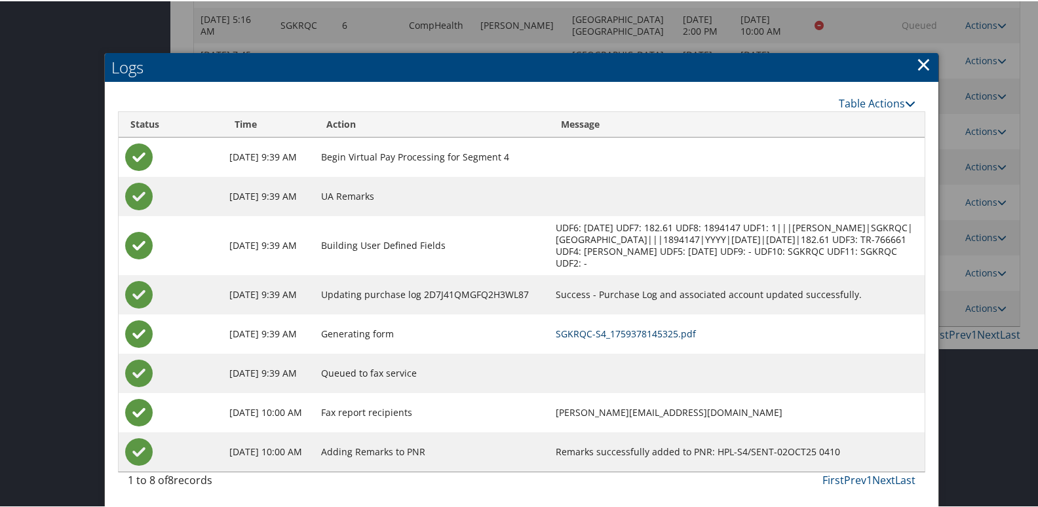
click at [696, 335] on link "SGKRQC-S4_1759378145325.pdf" at bounding box center [626, 332] width 140 height 12
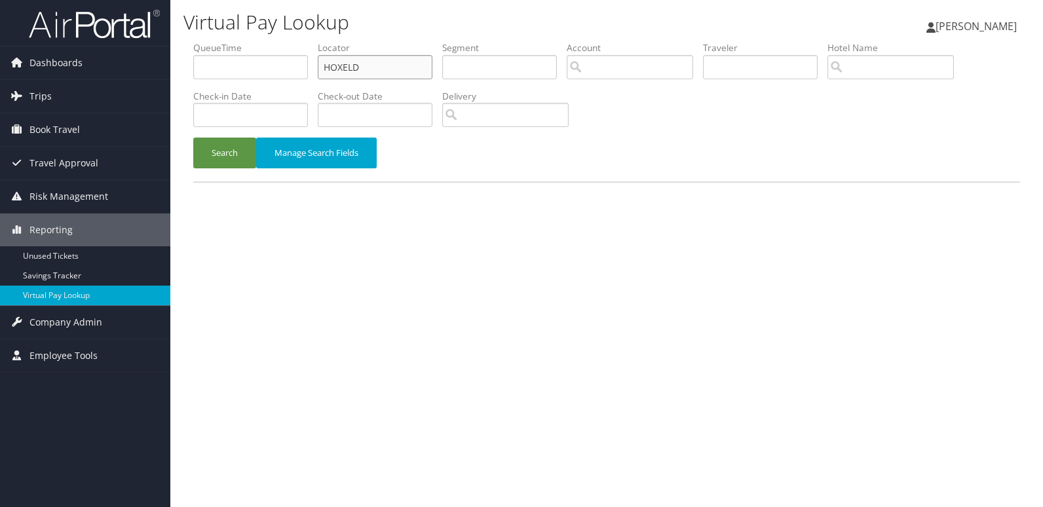
click at [392, 73] on input "HOXELD" at bounding box center [375, 67] width 115 height 24
paste input "UABEBV"
type input "UABEBV"
click at [193, 159] on div "Search Manage Search Fields" at bounding box center [606, 160] width 846 height 44
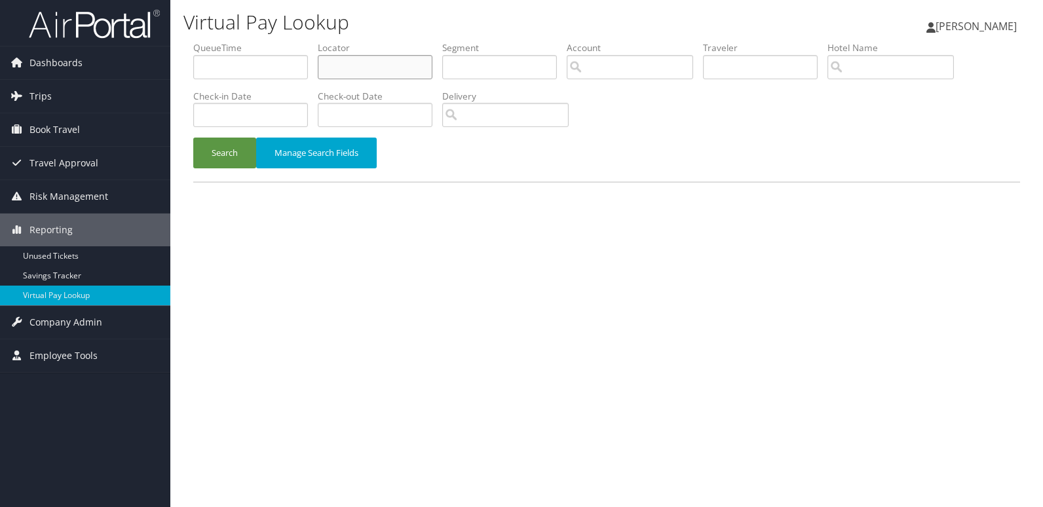
click at [357, 69] on input "text" at bounding box center [375, 67] width 115 height 24
paste input "UABEBV"
type input "UABEBV"
click at [200, 147] on button "Search" at bounding box center [224, 153] width 63 height 31
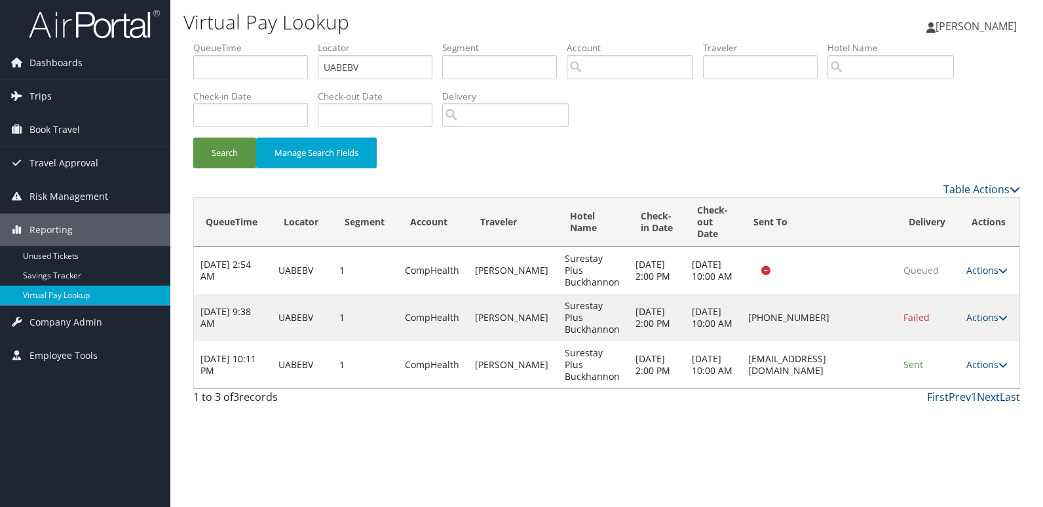
drag, startPoint x: 989, startPoint y: 363, endPoint x: 1005, endPoint y: 371, distance: 18.2
click at [994, 365] on link "Actions" at bounding box center [986, 364] width 41 height 12
drag, startPoint x: 1005, startPoint y: 371, endPoint x: 966, endPoint y: 410, distance: 55.1
click at [966, 410] on link "Logs" at bounding box center [963, 406] width 83 height 22
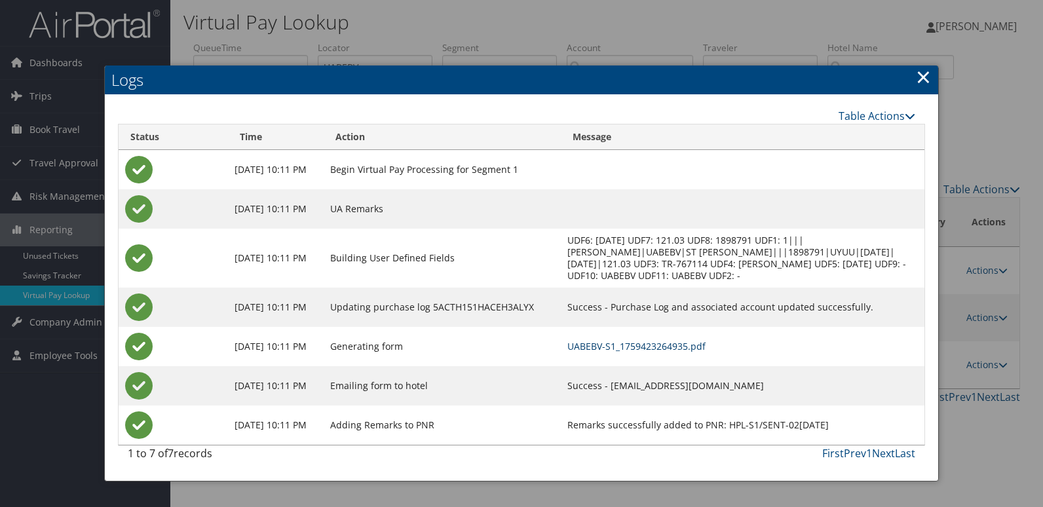
click at [675, 342] on link "UABEBV-S1_1759423264935.pdf" at bounding box center [636, 346] width 138 height 12
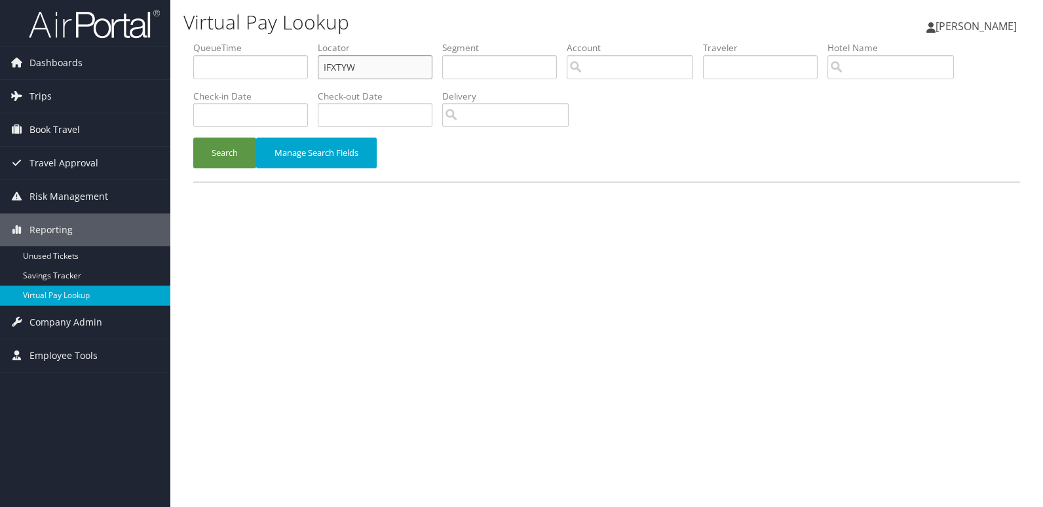
click at [400, 59] on input "IFXTYW" at bounding box center [375, 67] width 115 height 24
paste input "DDOJVC"
type input "DDOJVC"
drag, startPoint x: 237, startPoint y: 153, endPoint x: 547, endPoint y: 50, distance: 327.1
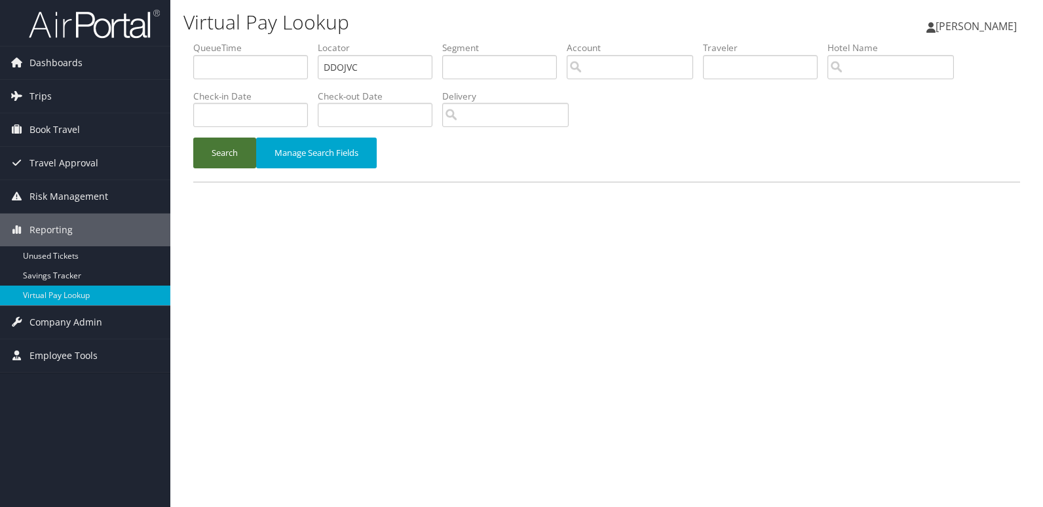
click at [237, 153] on button "Search" at bounding box center [224, 153] width 63 height 31
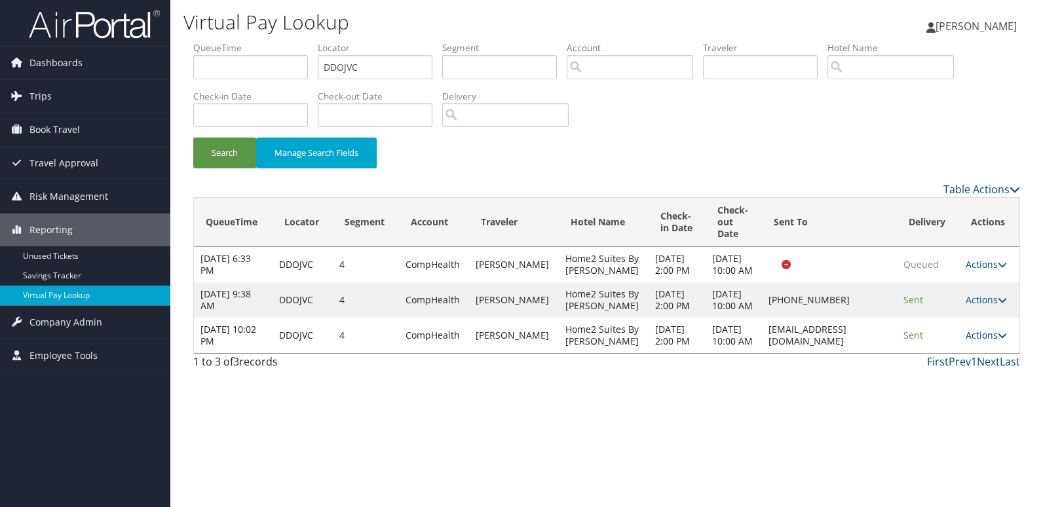
click at [980, 341] on link "Actions" at bounding box center [986, 335] width 41 height 12
click at [953, 428] on link "Logs" at bounding box center [960, 436] width 83 height 22
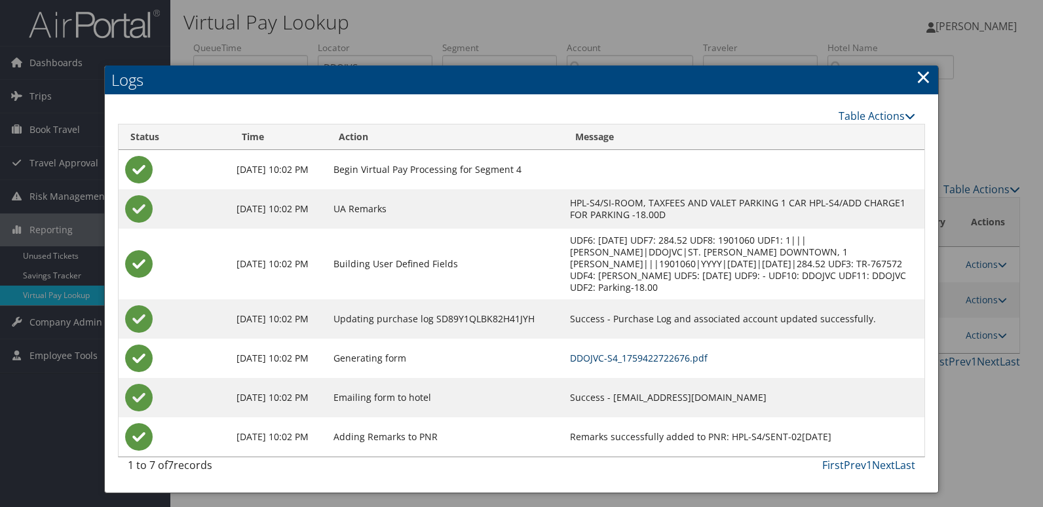
click at [656, 356] on link "DDOJVC-S4_1759422722676.pdf" at bounding box center [639, 358] width 138 height 12
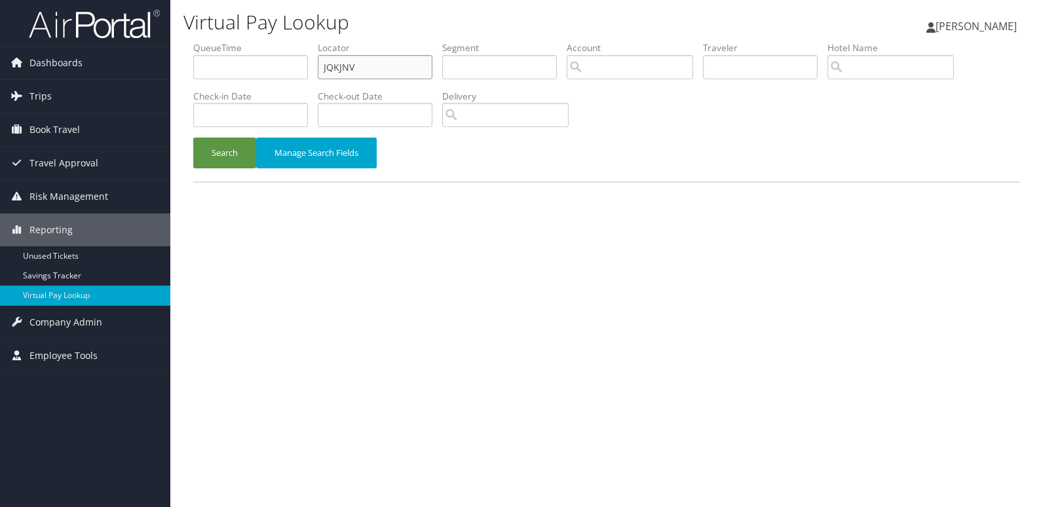
click at [385, 61] on input "JQKJNV" at bounding box center [375, 67] width 115 height 24
paste input "DOWUYF"
type input "DOWUYF"
click at [237, 163] on button "Search" at bounding box center [224, 153] width 63 height 31
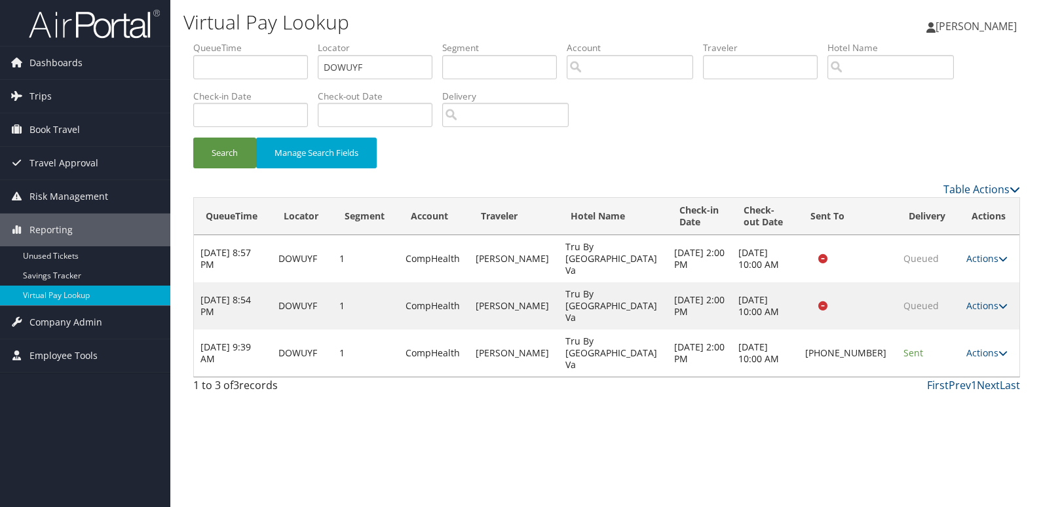
click at [966, 330] on td "Actions Resend Logs Delivery Information View Itinerary" at bounding box center [990, 353] width 60 height 47
click at [989, 330] on td "Actions Resend Logs Delivery Information View Itinerary" at bounding box center [990, 353] width 60 height 47
click at [979, 347] on link "Actions" at bounding box center [986, 353] width 41 height 12
click at [982, 347] on link "Actions" at bounding box center [986, 353] width 41 height 12
click at [988, 347] on link "Actions" at bounding box center [986, 353] width 41 height 12
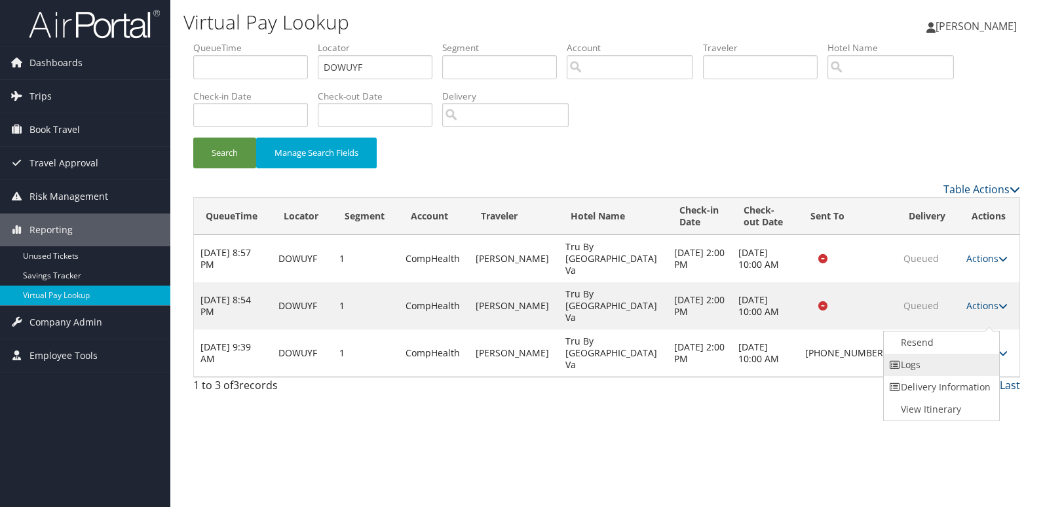
click at [956, 358] on link "Logs" at bounding box center [940, 365] width 112 height 22
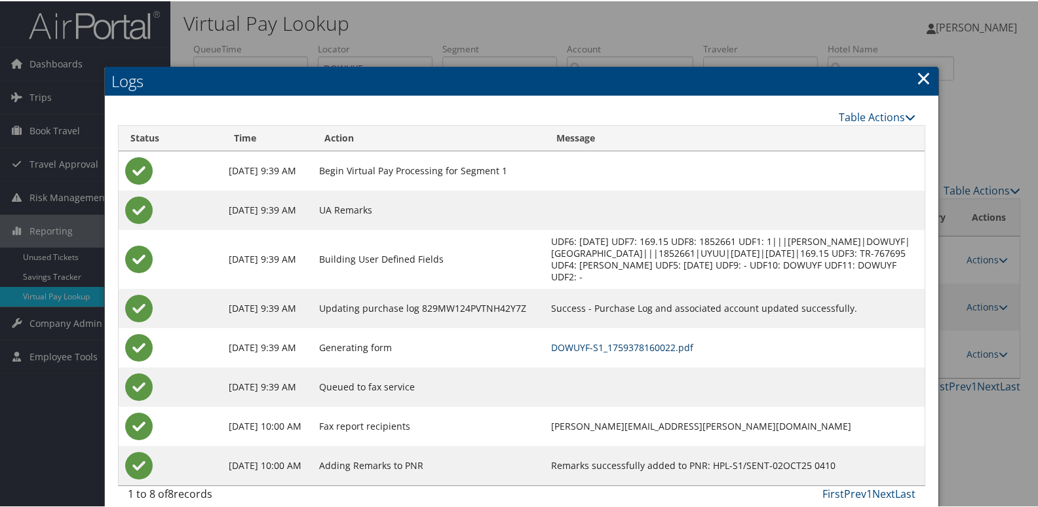
click at [693, 347] on link "DOWUYF-S1_1759378160022.pdf" at bounding box center [622, 346] width 142 height 12
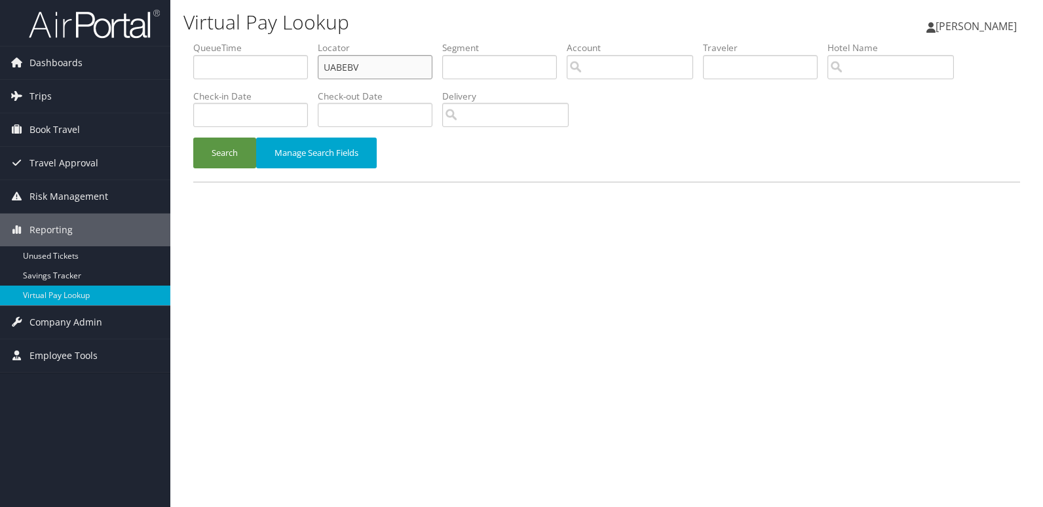
click at [303, 41] on ul "QueueTime Locator UABEBV Segment Account Traveler Hotel Name Check-in Date Chec…" at bounding box center [606, 41] width 827 height 0
paste input "EPOCRI"
type input "EPOCRI"
click at [218, 142] on button "Search" at bounding box center [224, 153] width 63 height 31
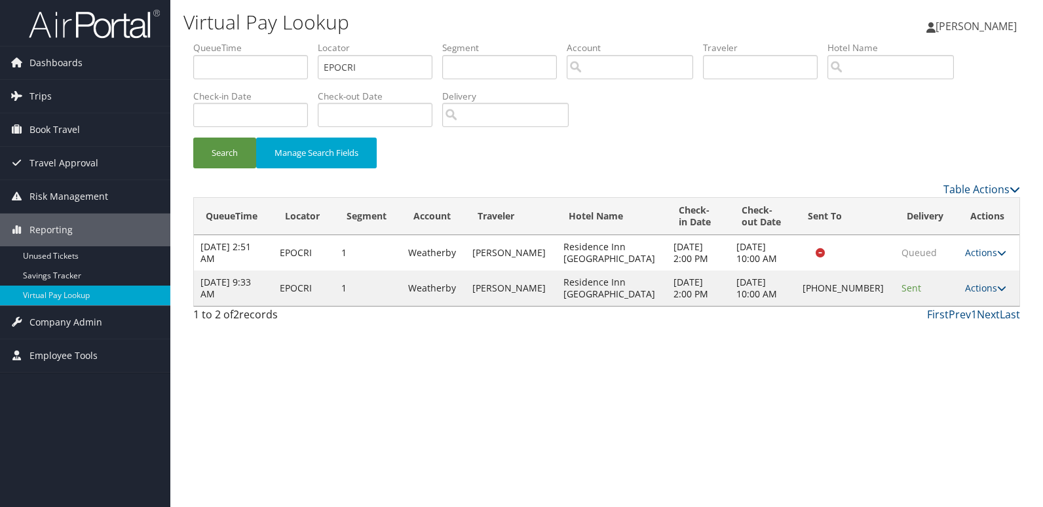
drag, startPoint x: 959, startPoint y: 285, endPoint x: 979, endPoint y: 320, distance: 39.9
click at [965, 285] on link "Actions" at bounding box center [985, 288] width 41 height 12
click at [941, 322] on link "Logs" at bounding box center [941, 329] width 112 height 22
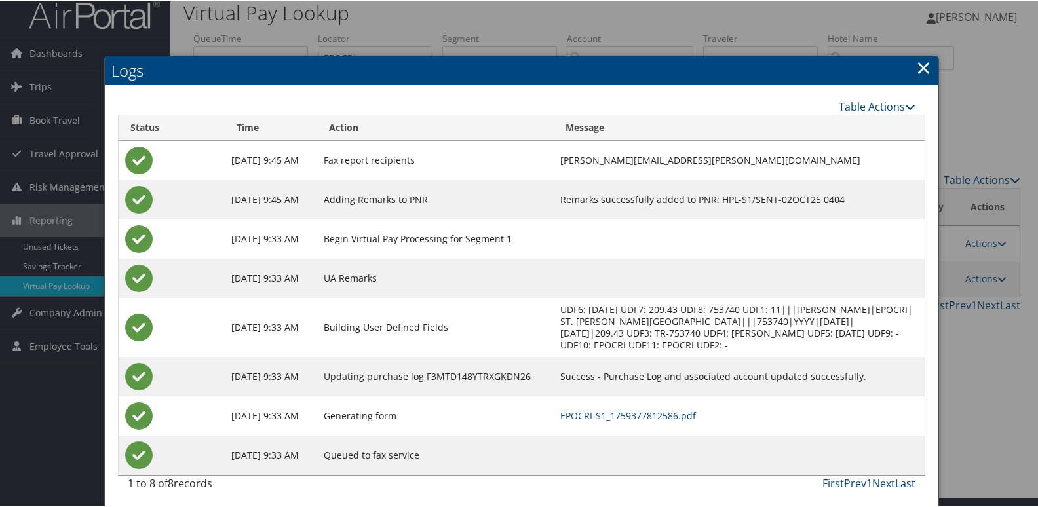
scroll to position [14, 0]
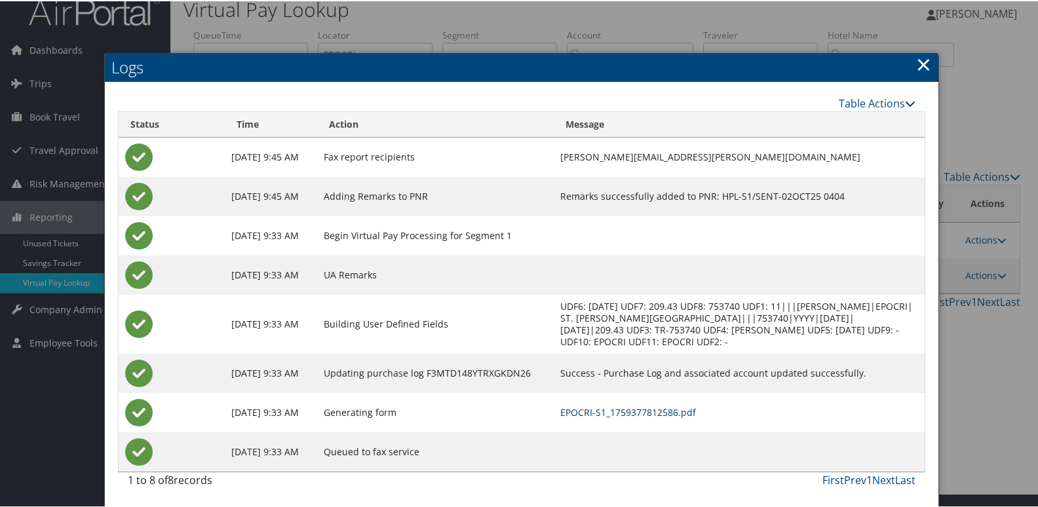
click at [696, 406] on link "EPOCRI-S1_1759377812586.pdf" at bounding box center [628, 411] width 136 height 12
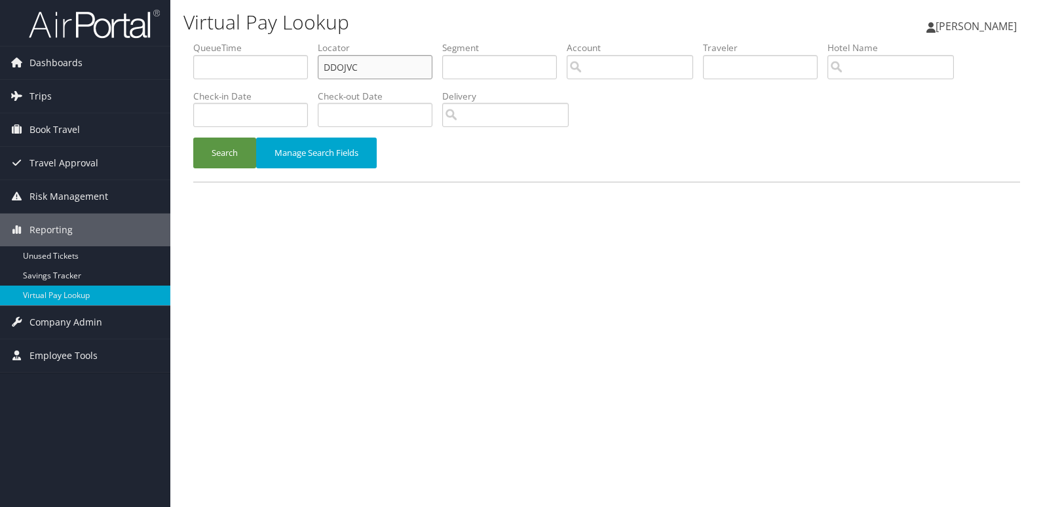
click at [397, 59] on input "DDOJVC" at bounding box center [375, 67] width 115 height 24
paste input "AGUQWW"
type input "AGUQWW"
click at [243, 159] on button "Search" at bounding box center [224, 153] width 63 height 31
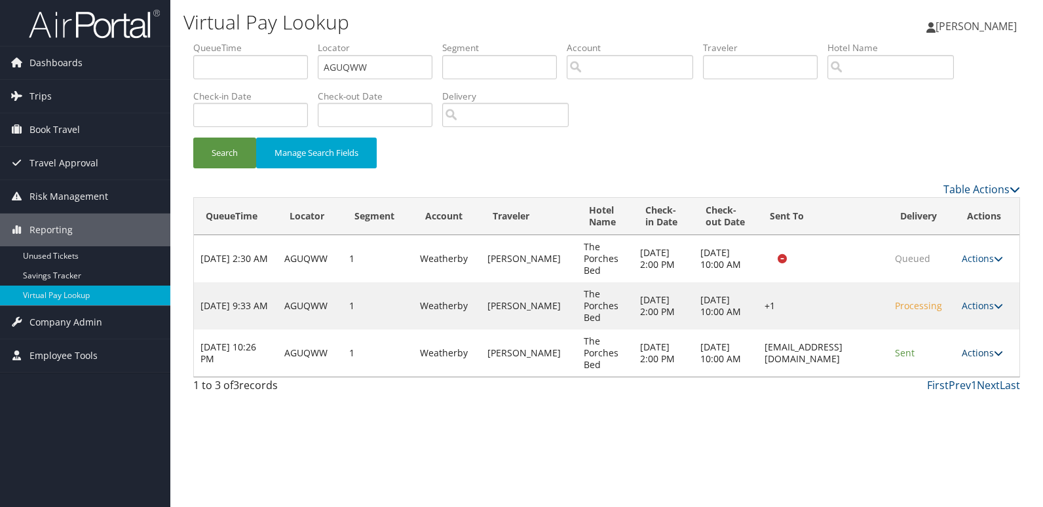
click at [998, 351] on icon at bounding box center [998, 353] width 9 height 9
click at [960, 385] on link "Logs" at bounding box center [959, 394] width 83 height 22
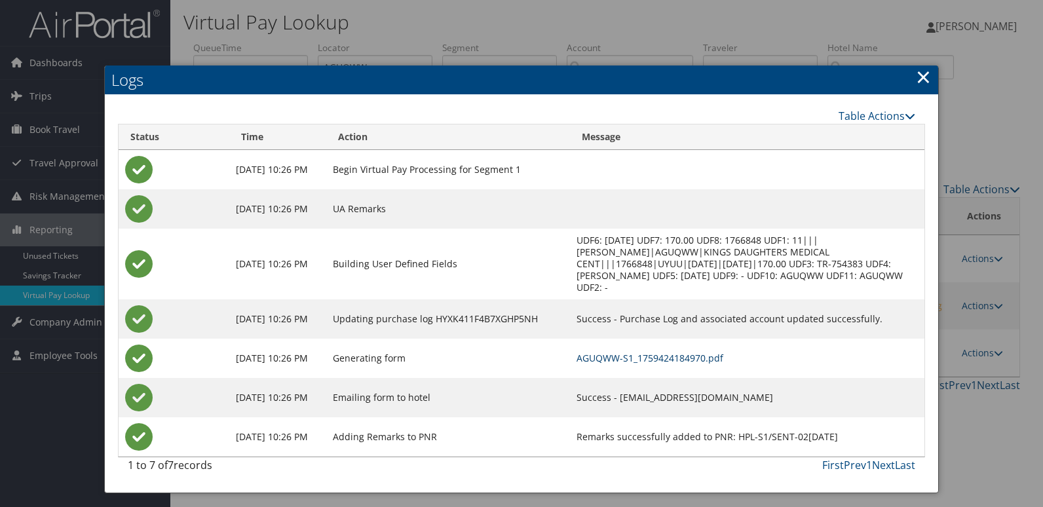
click at [723, 359] on link "AGUQWW-S1_1759424184970.pdf" at bounding box center [650, 358] width 147 height 12
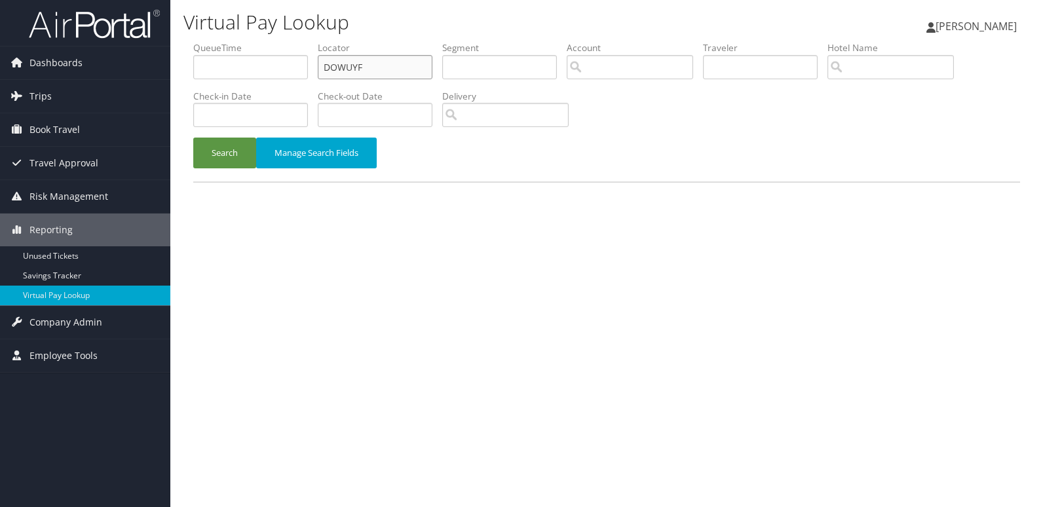
drag, startPoint x: 320, startPoint y: 68, endPoint x: 271, endPoint y: 91, distance: 54.8
click at [286, 41] on ul "QueueTime Locator DOWUYF Segment Account Traveler Hotel Name Check-in Date Chec…" at bounding box center [606, 41] width 827 height 0
paste input "OFDKXT"
type input "OFDKXT"
click at [248, 146] on button "Search" at bounding box center [224, 153] width 63 height 31
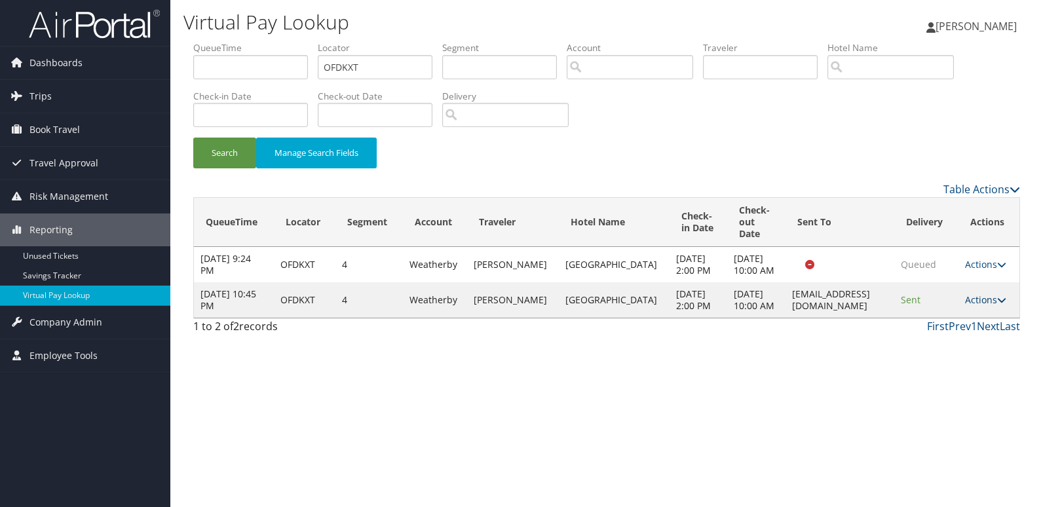
click at [978, 306] on link "Actions" at bounding box center [985, 299] width 41 height 12
click at [951, 348] on link "Logs" at bounding box center [959, 359] width 83 height 22
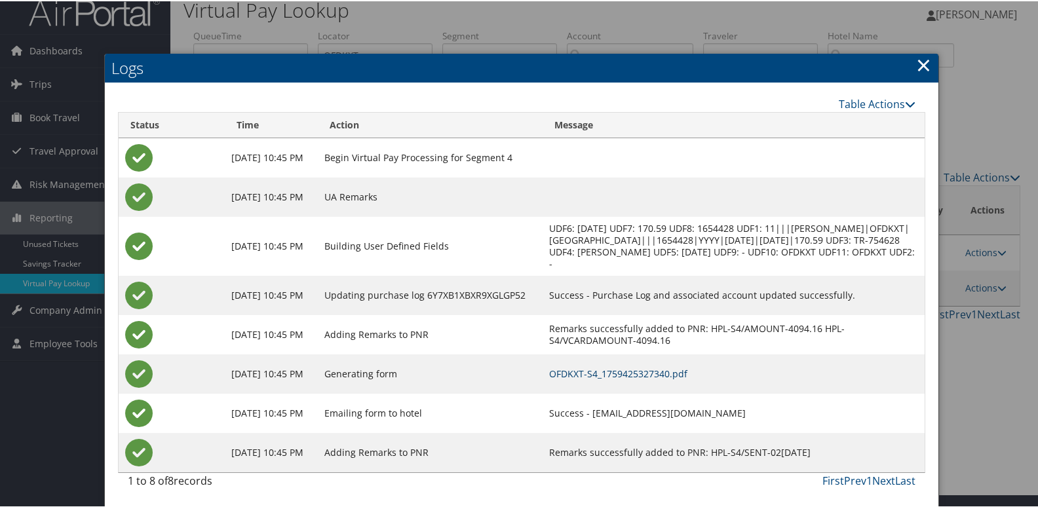
scroll to position [26, 0]
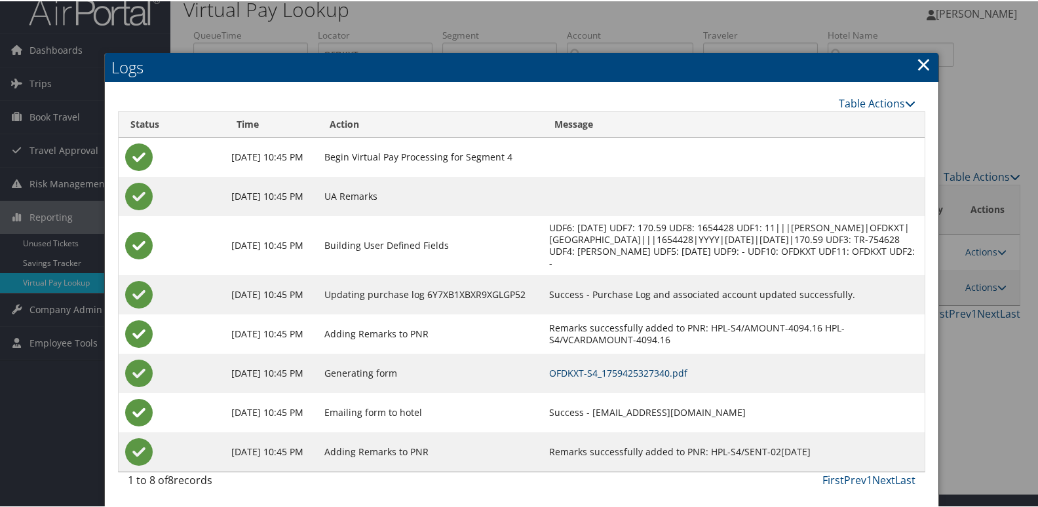
click at [687, 371] on link "OFDKXT-S4_1759425327340.pdf" at bounding box center [618, 372] width 138 height 12
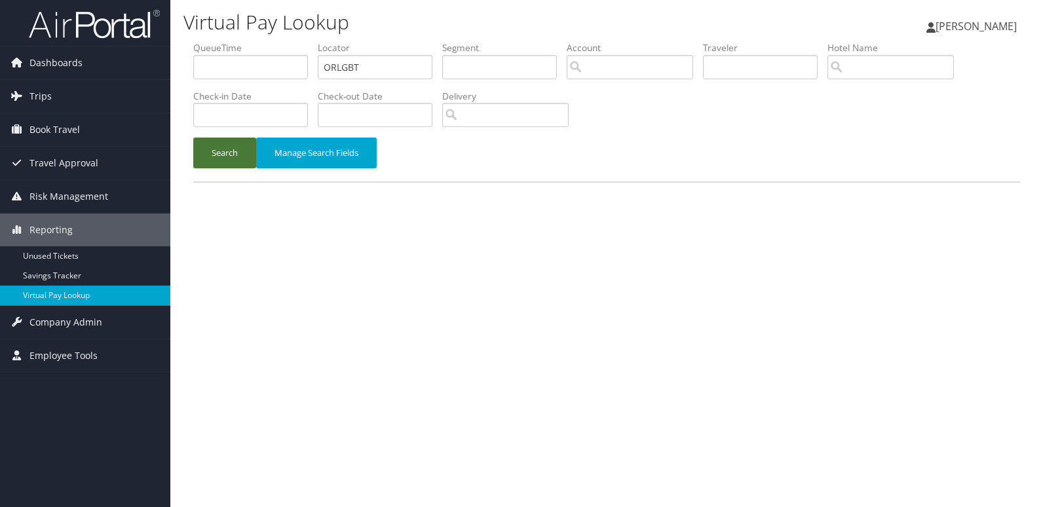
type input "ORLGBT"
click at [223, 164] on button "Search" at bounding box center [224, 153] width 63 height 31
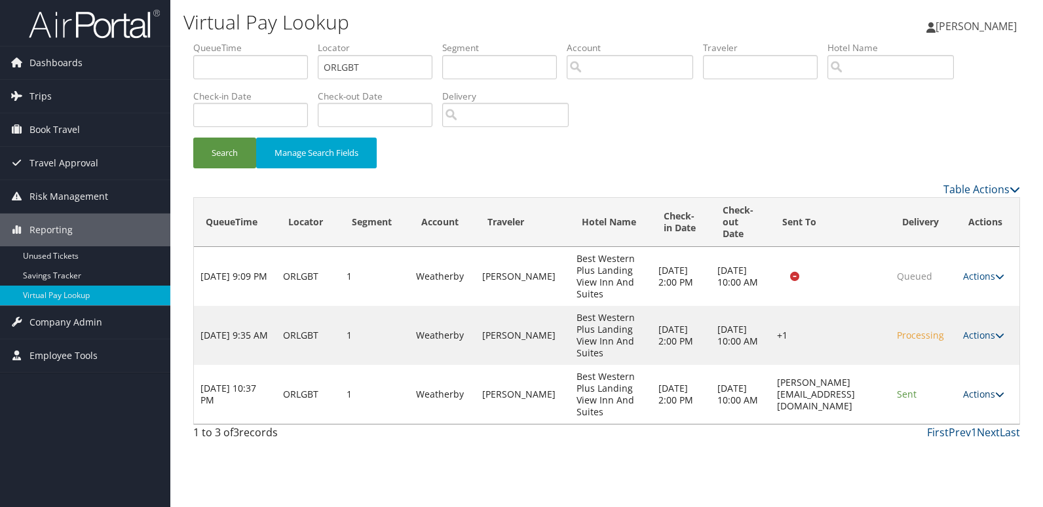
click at [996, 390] on link "Actions" at bounding box center [983, 394] width 41 height 12
click at [987, 432] on link "Logs" at bounding box center [960, 436] width 83 height 22
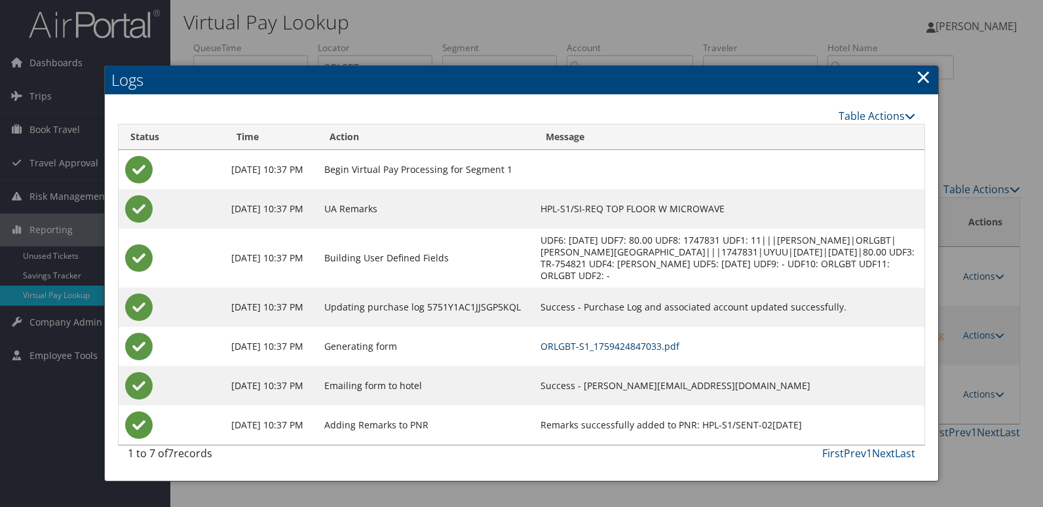
click at [679, 343] on link "ORLGBT-S1_1759424847033.pdf" at bounding box center [609, 346] width 139 height 12
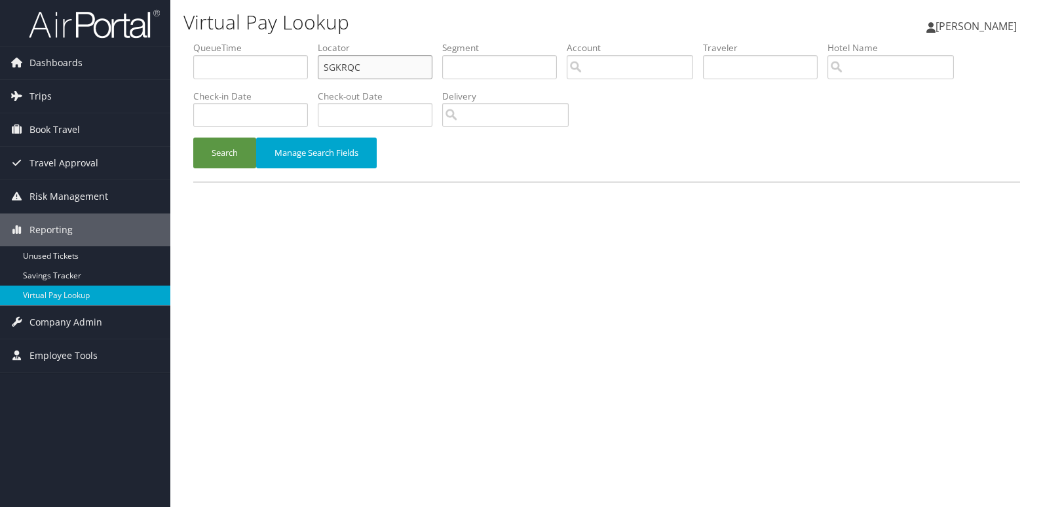
drag, startPoint x: 396, startPoint y: 63, endPoint x: 291, endPoint y: 64, distance: 105.5
click at [307, 41] on ul "QueueTime Locator SGKRQC Segment Account Traveler Hotel Name Check-in Date Chec…" at bounding box center [606, 41] width 827 height 0
paste input "CWOXDW"
type input "CWOXDW"
drag, startPoint x: 231, startPoint y: 147, endPoint x: 155, endPoint y: 82, distance: 100.3
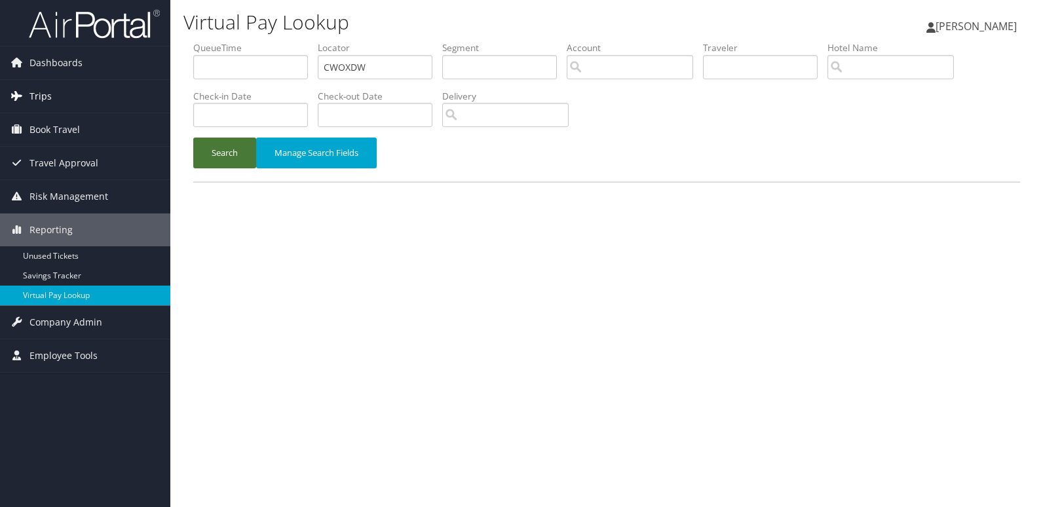
click at [231, 147] on button "Search" at bounding box center [224, 153] width 63 height 31
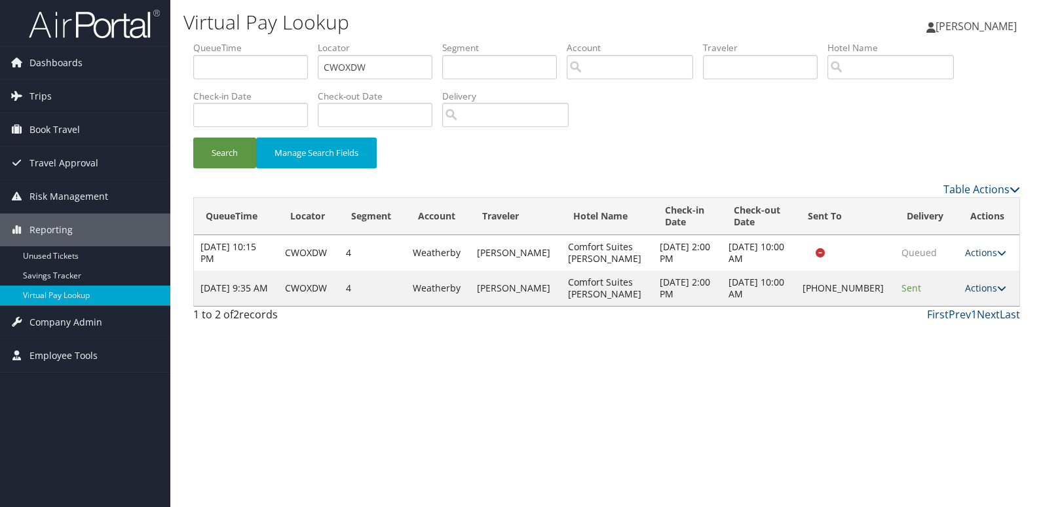
drag, startPoint x: 977, startPoint y: 291, endPoint x: 946, endPoint y: 364, distance: 79.8
click at [978, 291] on link "Actions" at bounding box center [985, 288] width 41 height 12
click at [941, 335] on link "Logs" at bounding box center [942, 329] width 112 height 22
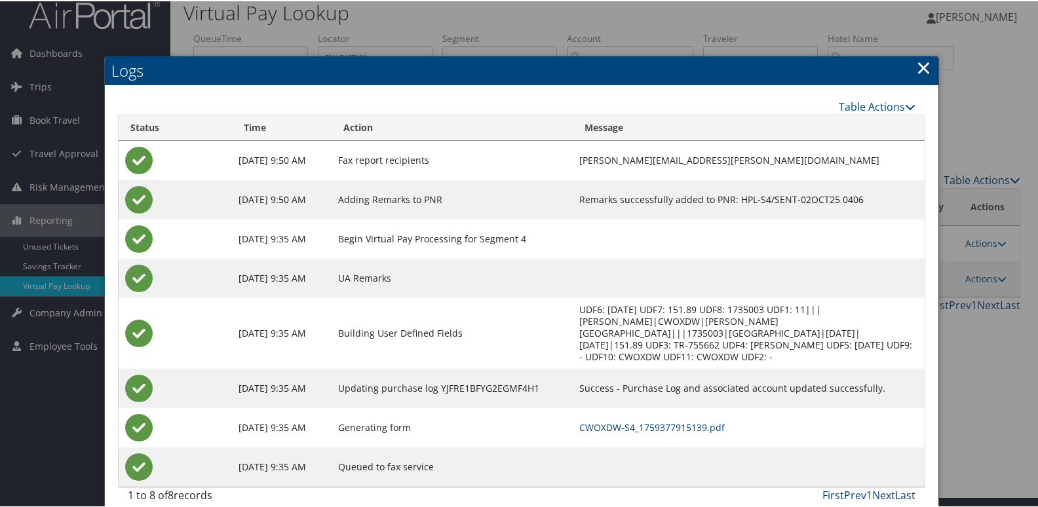
scroll to position [14, 0]
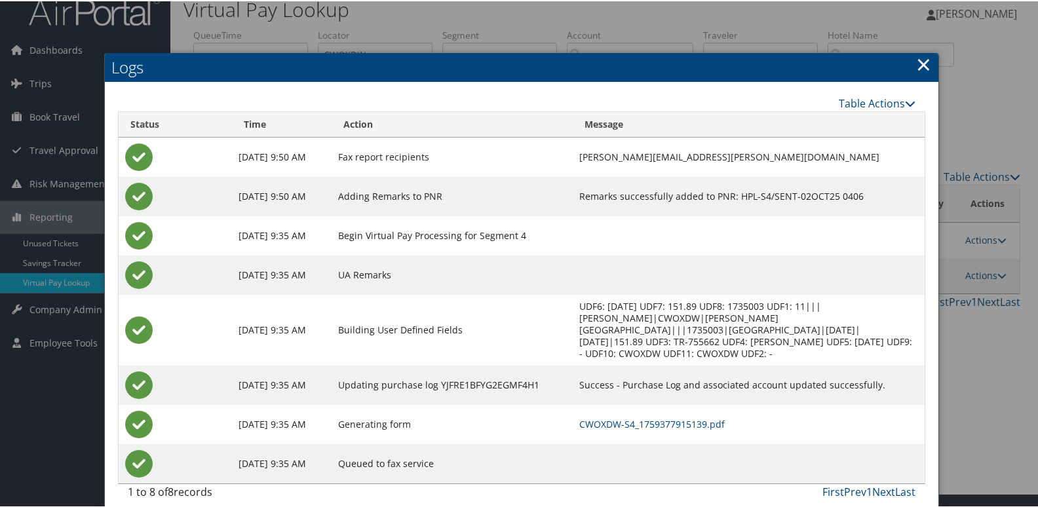
click at [612, 419] on td "CWOXDW-S4_1759377915139.pdf" at bounding box center [749, 423] width 352 height 39
click at [627, 417] on link "CWOXDW-S4_1759377915139.pdf" at bounding box center [651, 423] width 145 height 12
